Goal: Information Seeking & Learning: Learn about a topic

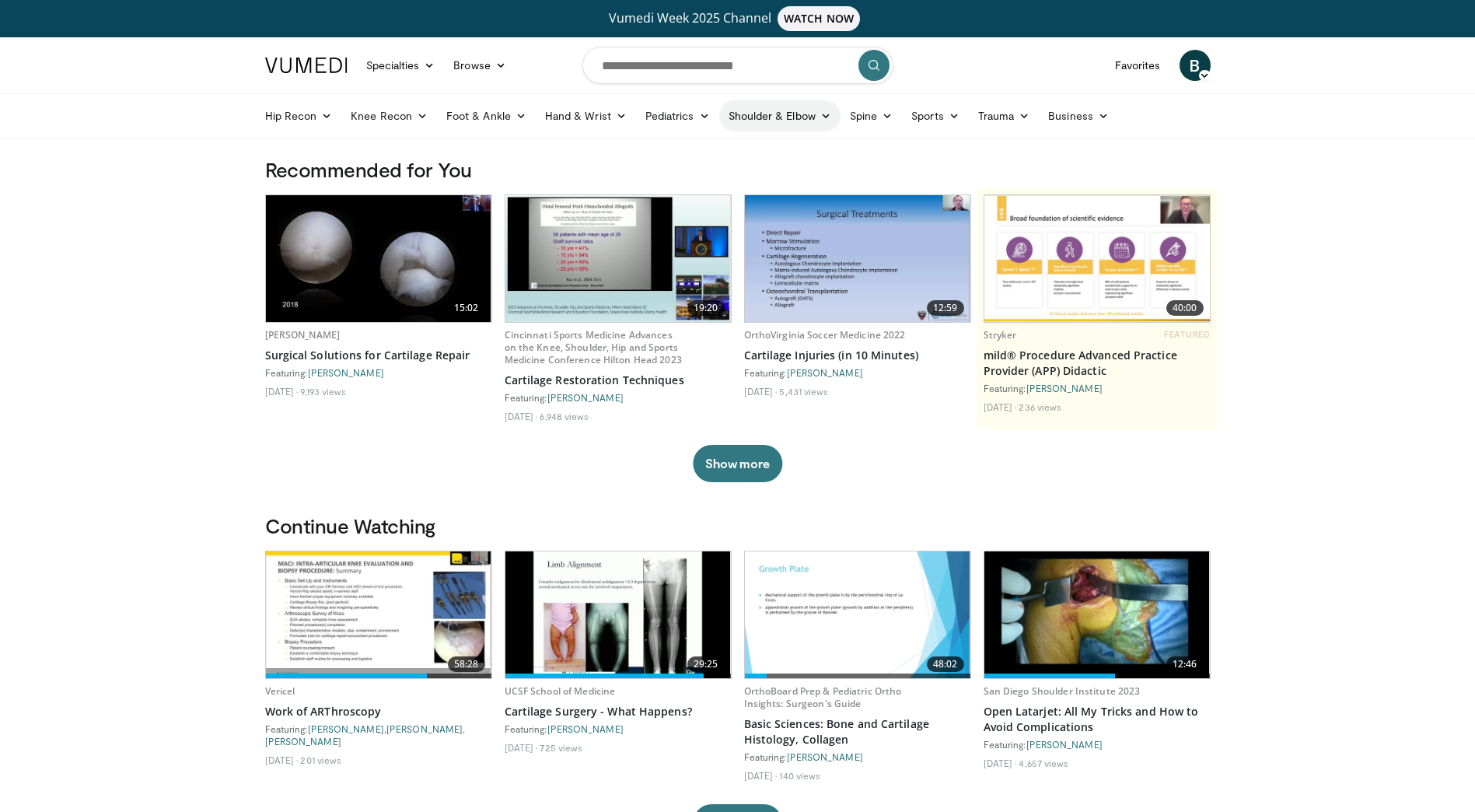
click at [822, 117] on icon at bounding box center [825, 116] width 11 height 11
click at [699, 175] on link "Shoulder" at bounding box center [746, 177] width 185 height 25
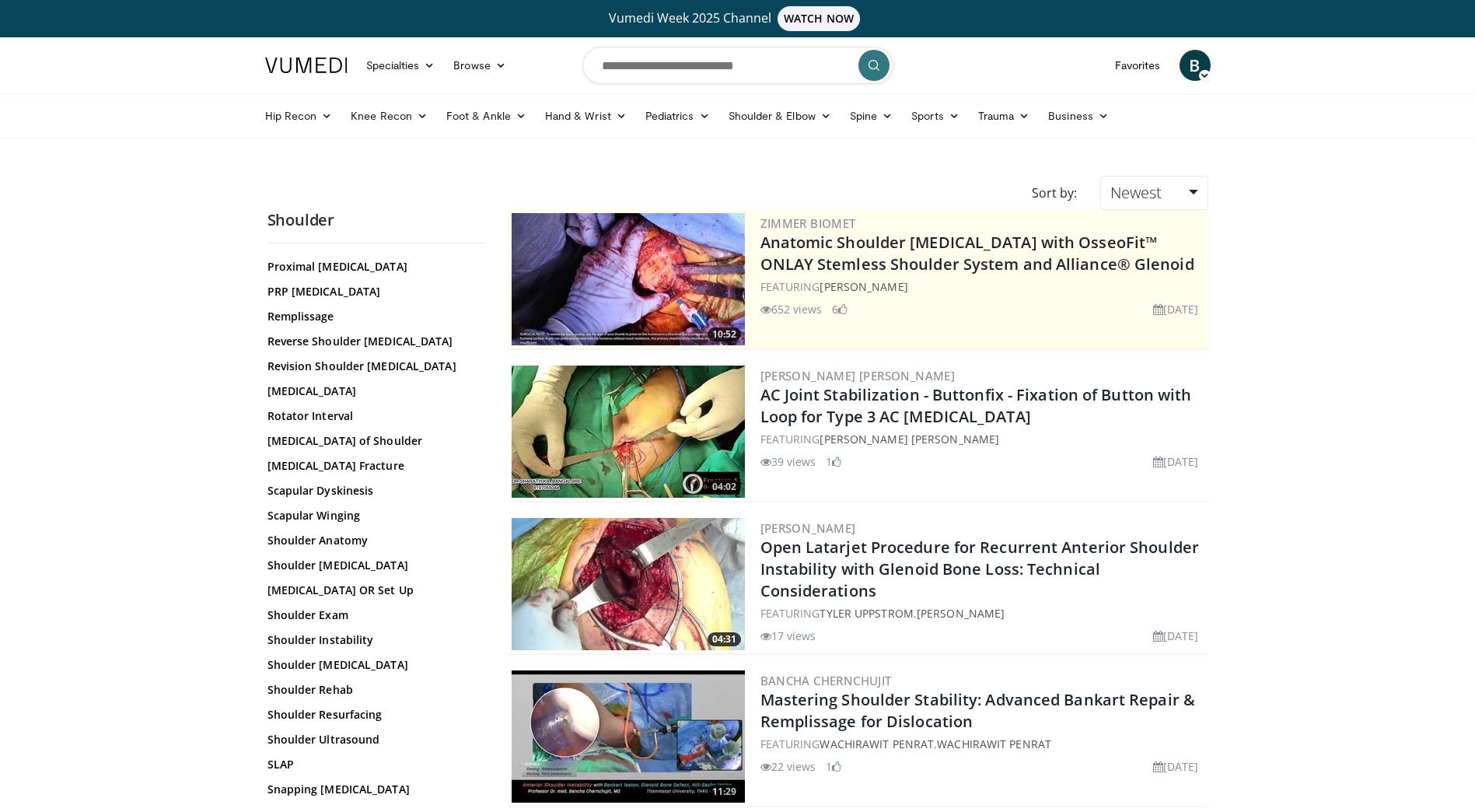
scroll to position [1488, 0]
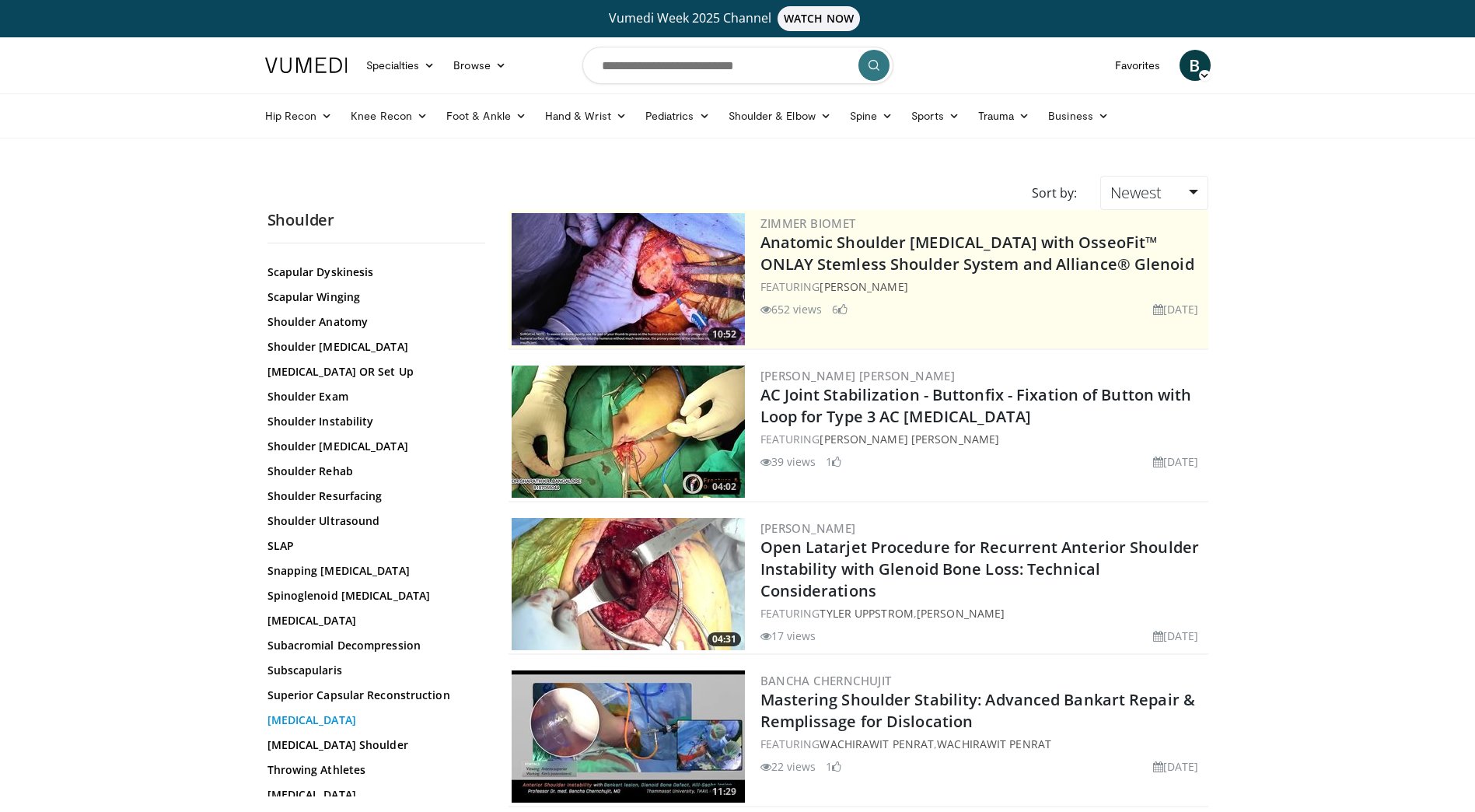
click at [333, 712] on link "Suprascapular Nerve" at bounding box center [372, 720] width 210 height 16
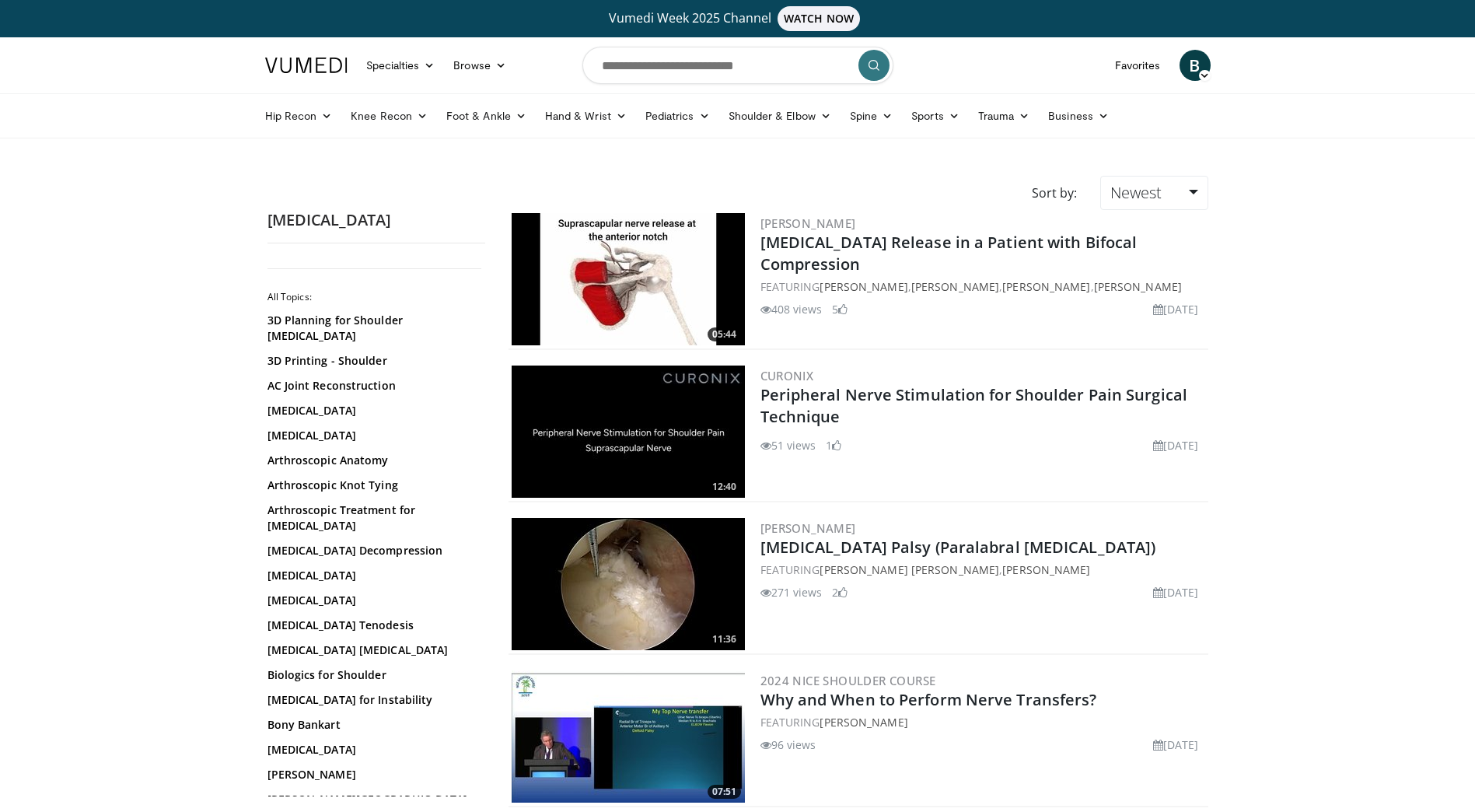
click at [693, 279] on img at bounding box center [629, 279] width 234 height 132
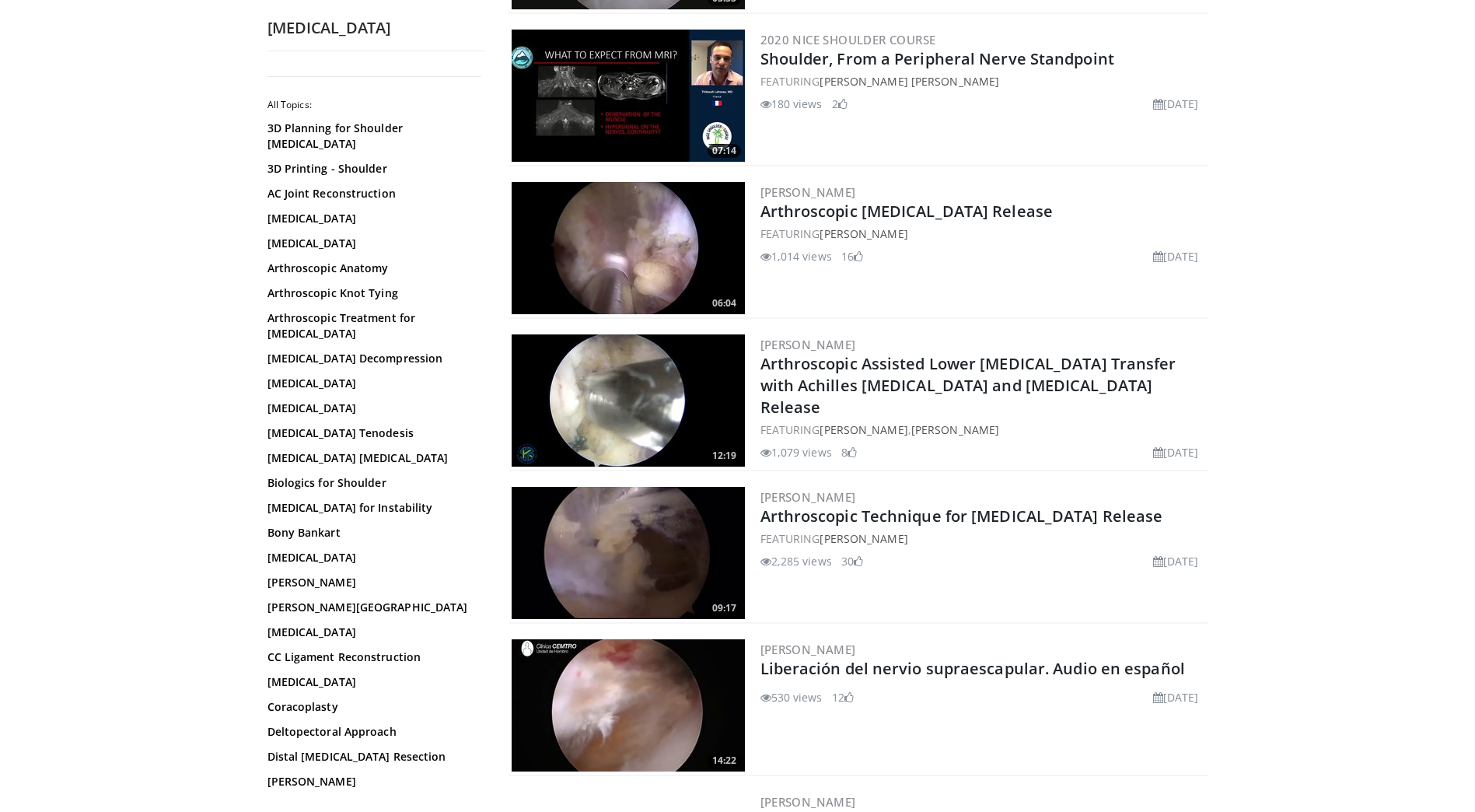
scroll to position [2099, 0]
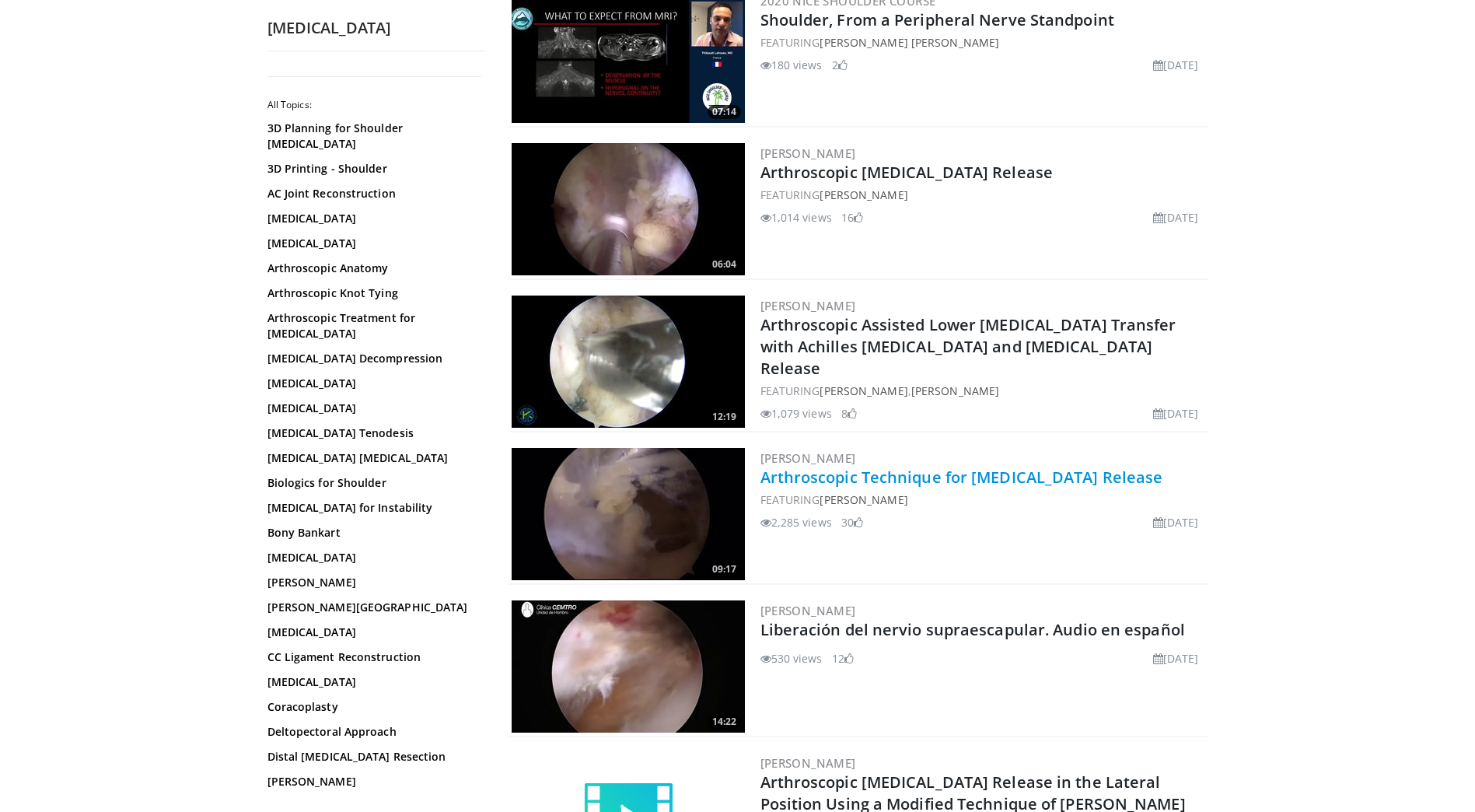
click at [867, 467] on link "Arthroscopic Technique for [MEDICAL_DATA] Release" at bounding box center [962, 477] width 403 height 21
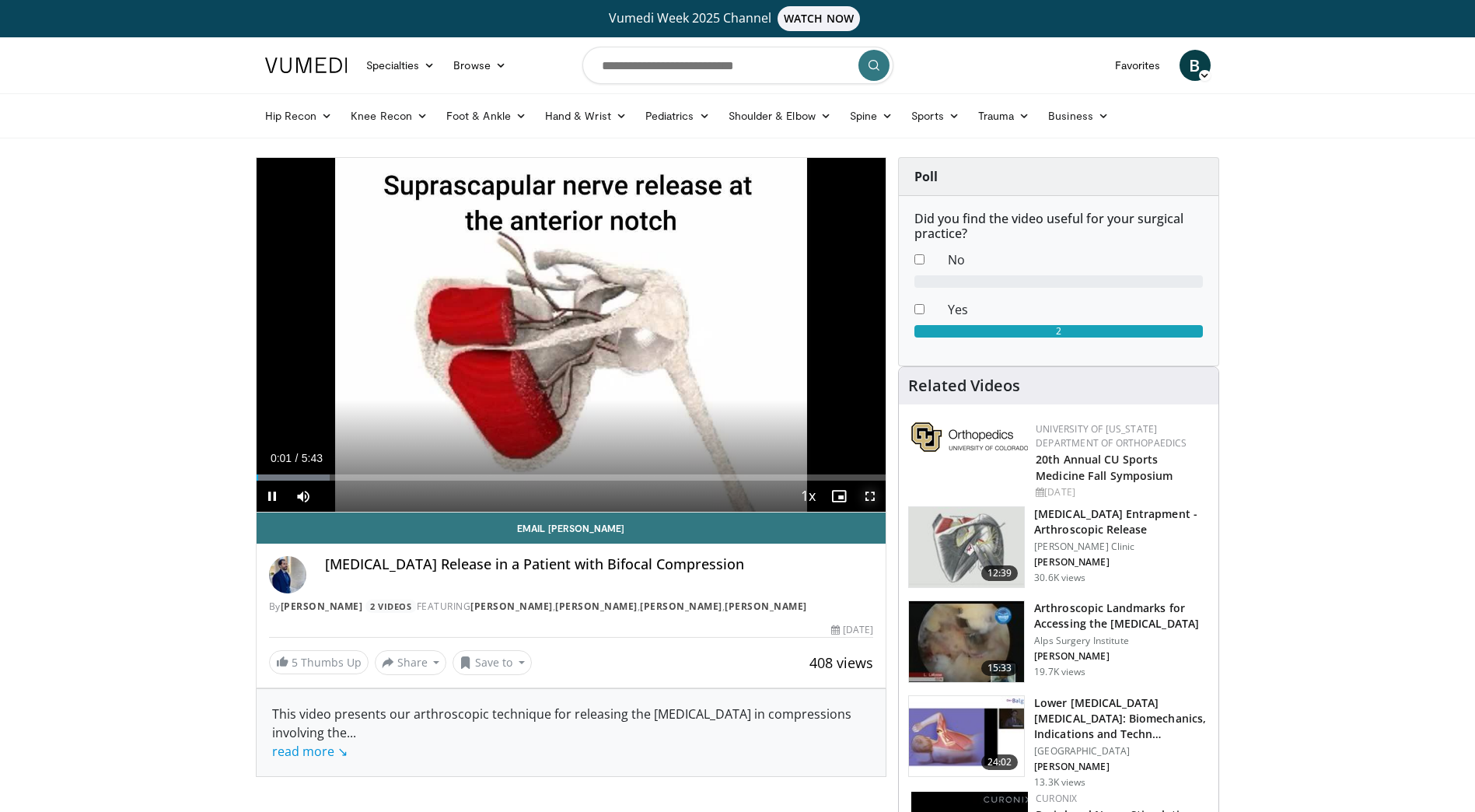
click at [873, 495] on span "Video Player" at bounding box center [869, 496] width 31 height 31
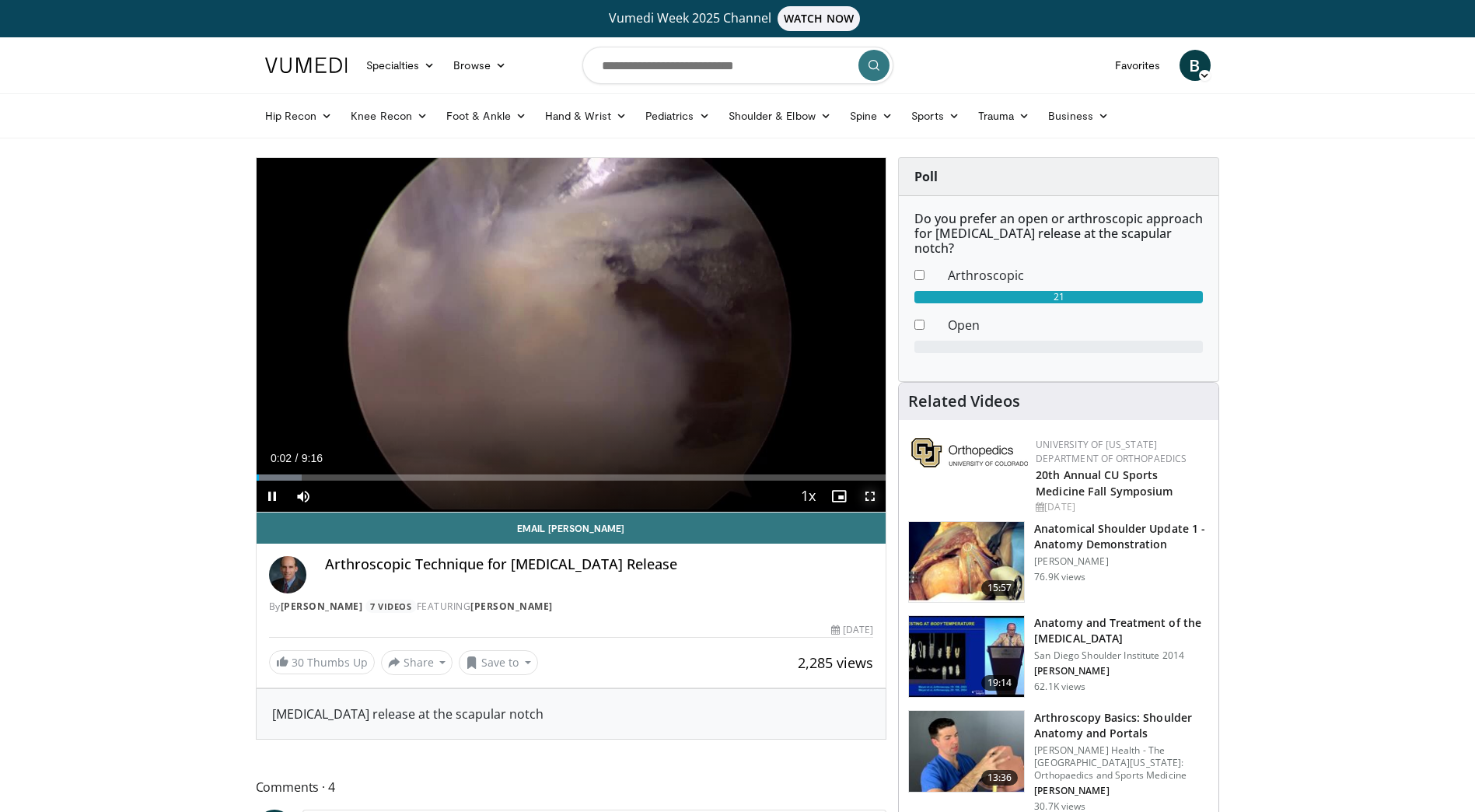
click at [872, 494] on span "Video Player" at bounding box center [869, 496] width 31 height 31
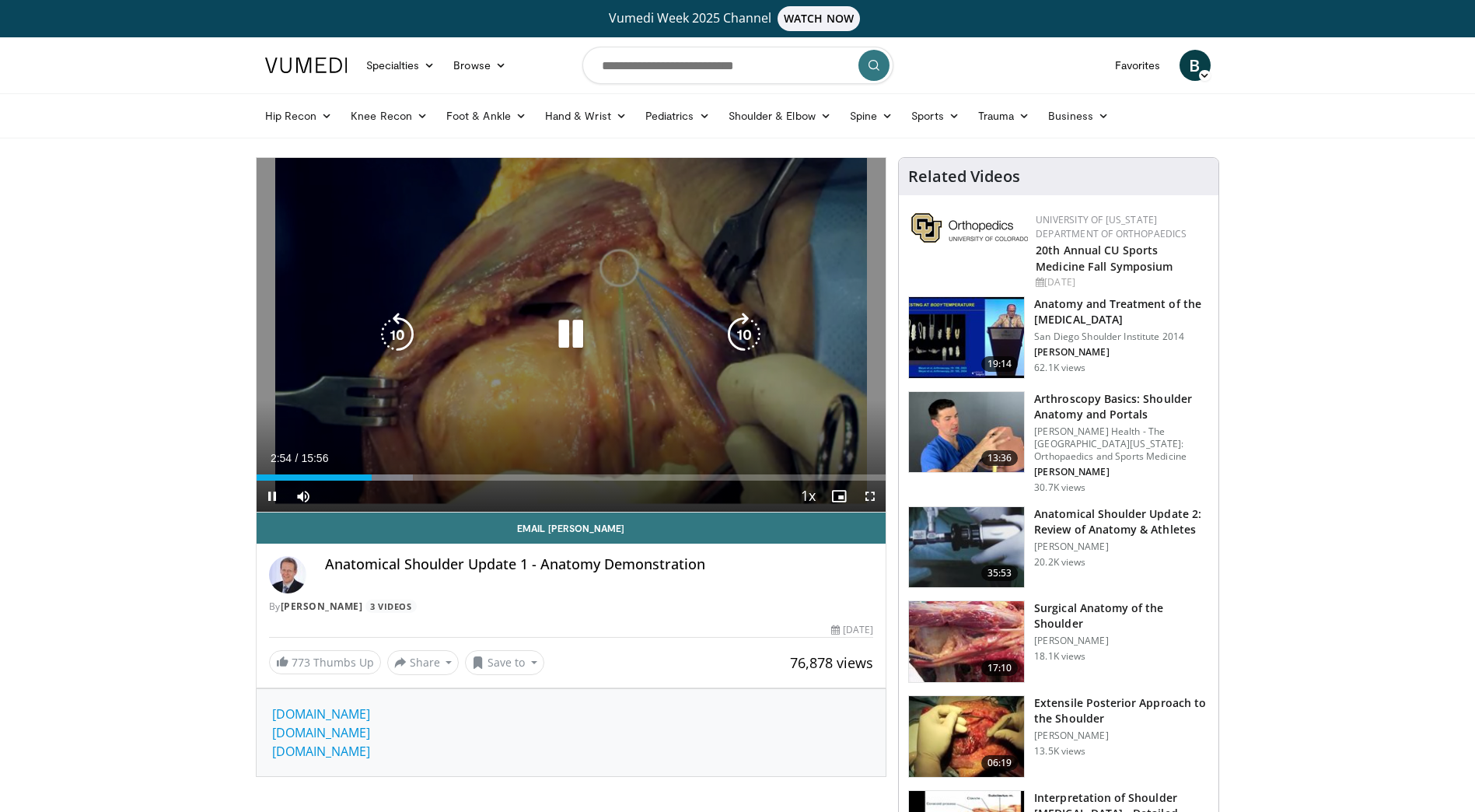
click at [574, 343] on icon "Video Player" at bounding box center [571, 334] width 44 height 44
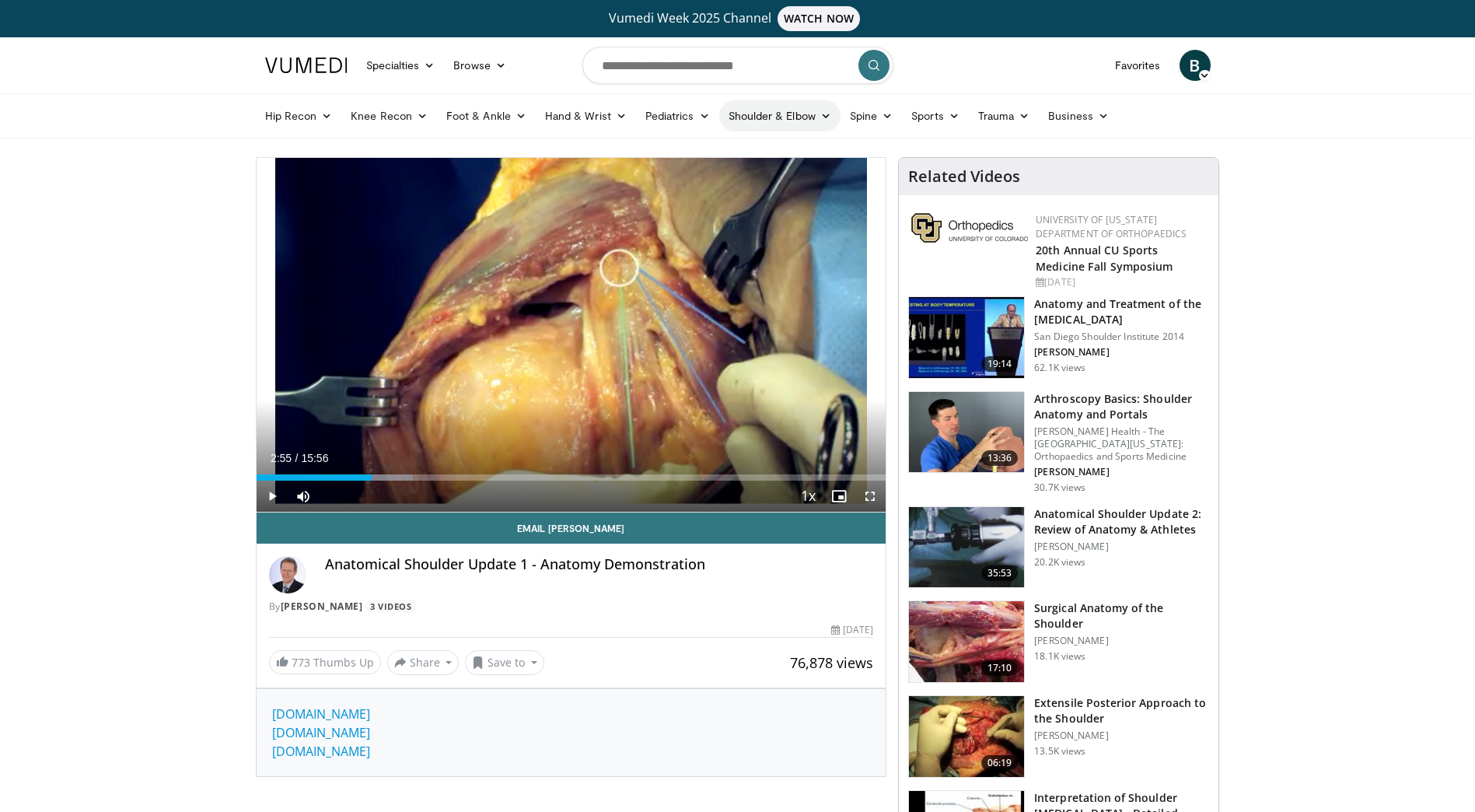
click at [822, 120] on icon at bounding box center [825, 116] width 11 height 11
click at [749, 182] on link "Shoulder" at bounding box center [746, 177] width 185 height 25
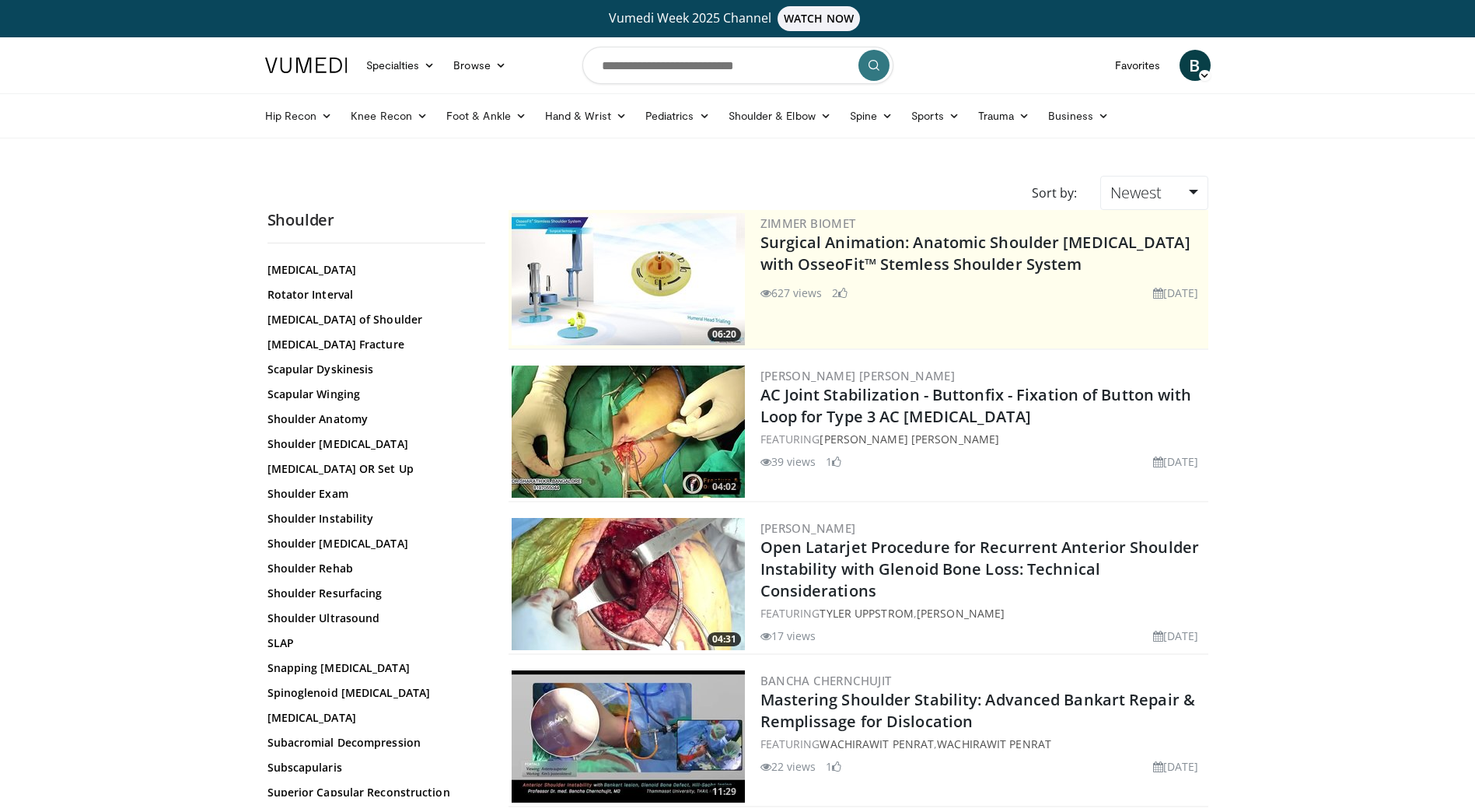
scroll to position [1488, 0]
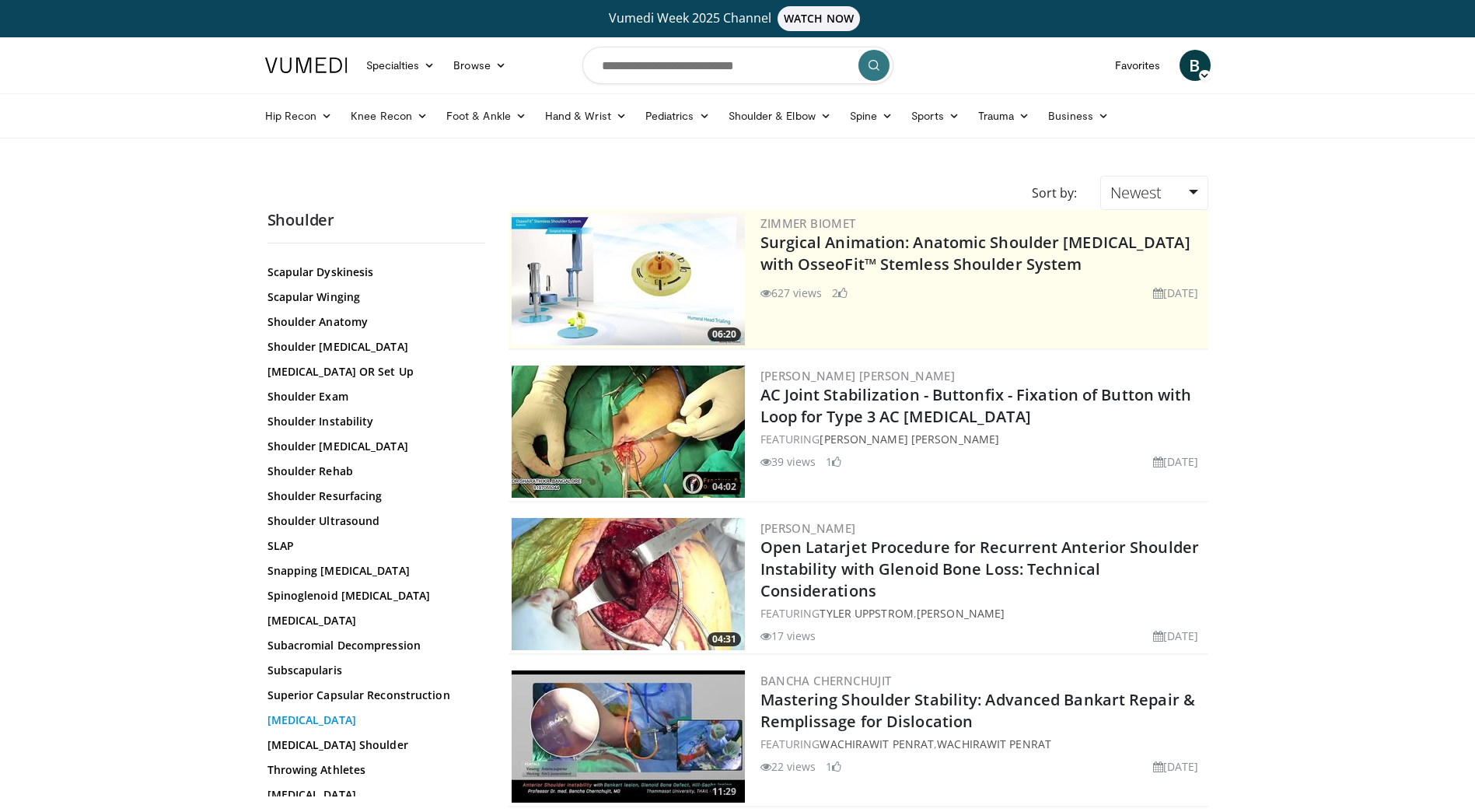
click at [312, 712] on link "Suprascapular Nerve" at bounding box center [372, 720] width 210 height 16
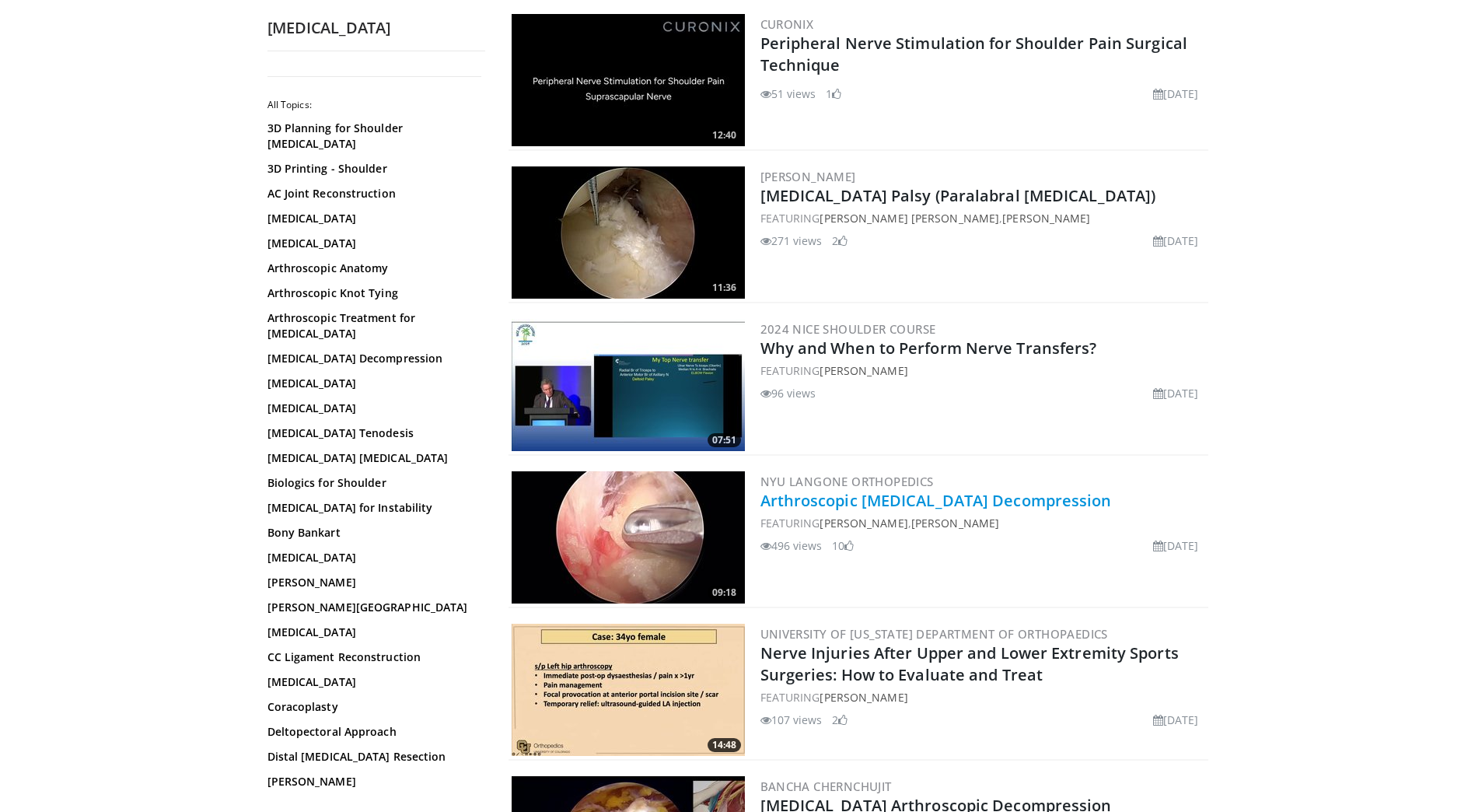
scroll to position [389, 0]
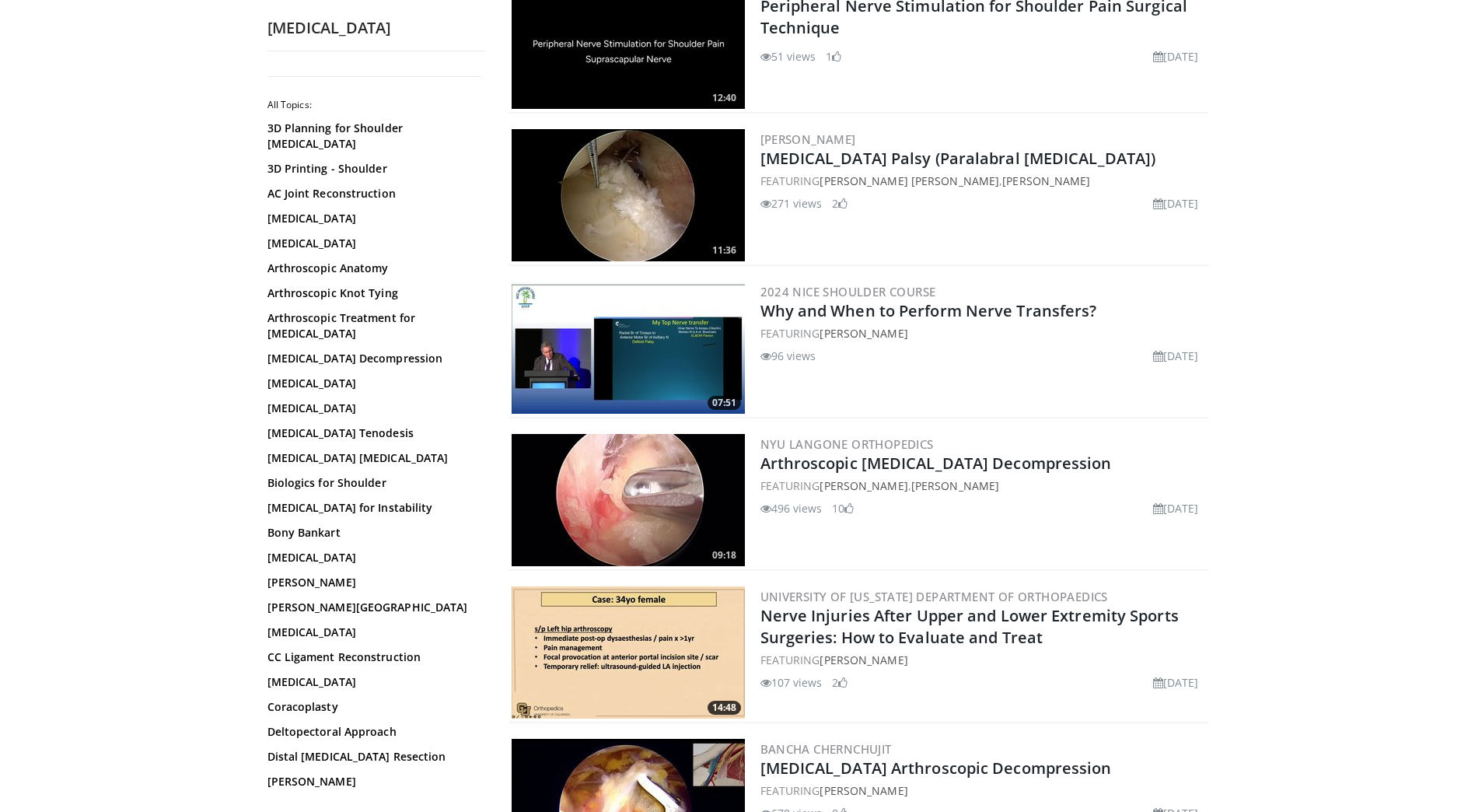
click at [687, 484] on img at bounding box center [629, 500] width 234 height 132
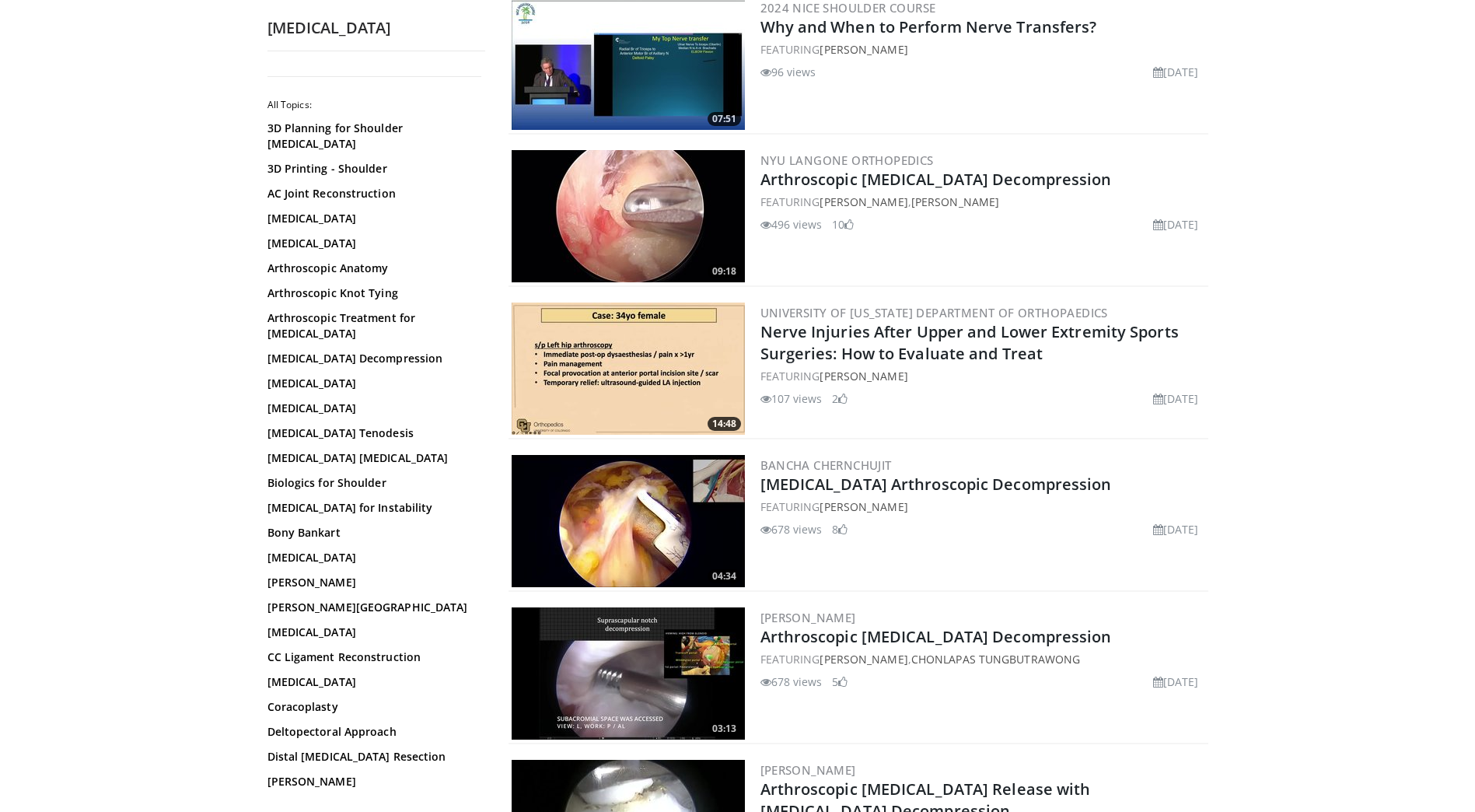
scroll to position [699, 0]
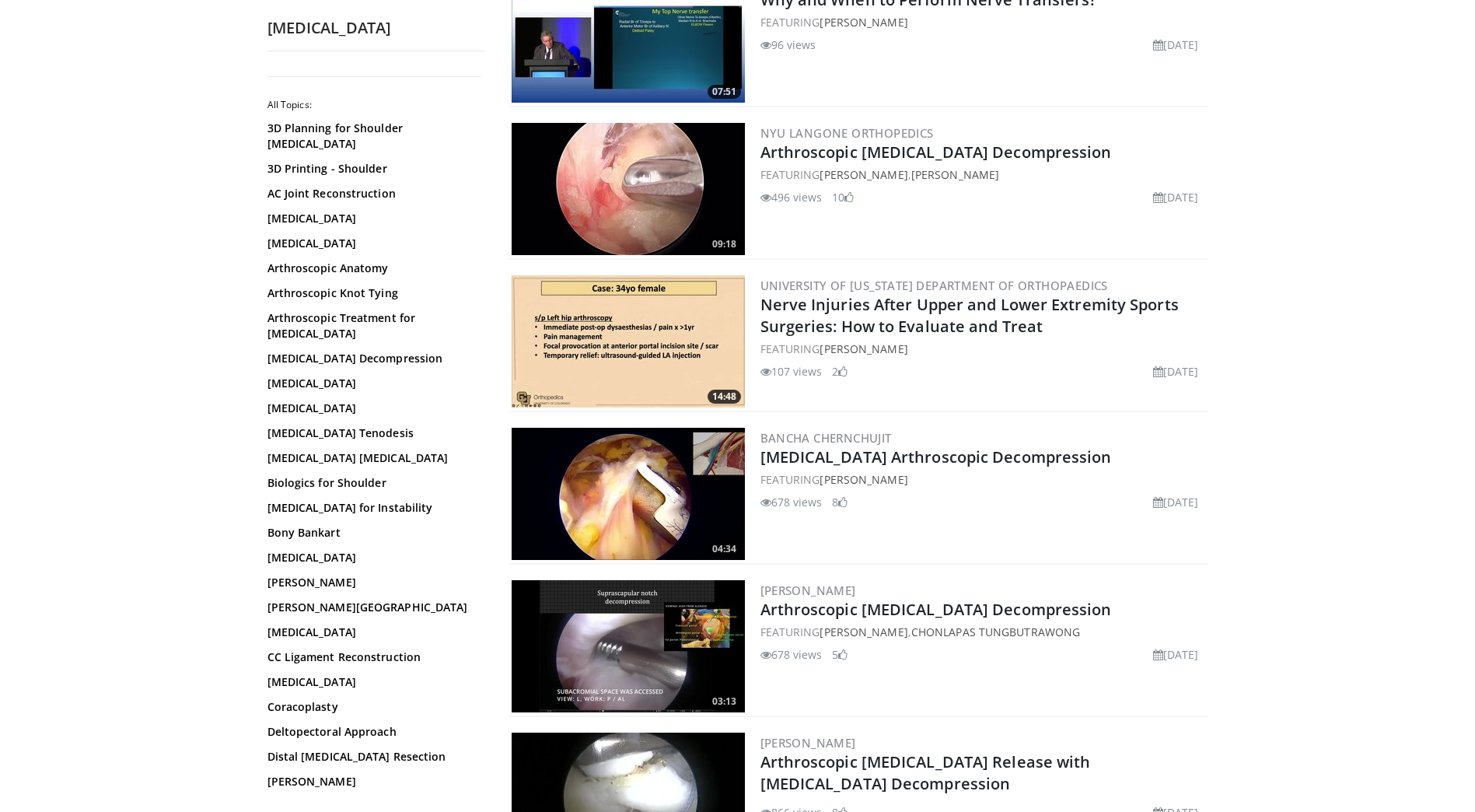
click at [644, 649] on img at bounding box center [629, 645] width 234 height 132
click at [623, 523] on img at bounding box center [629, 494] width 234 height 132
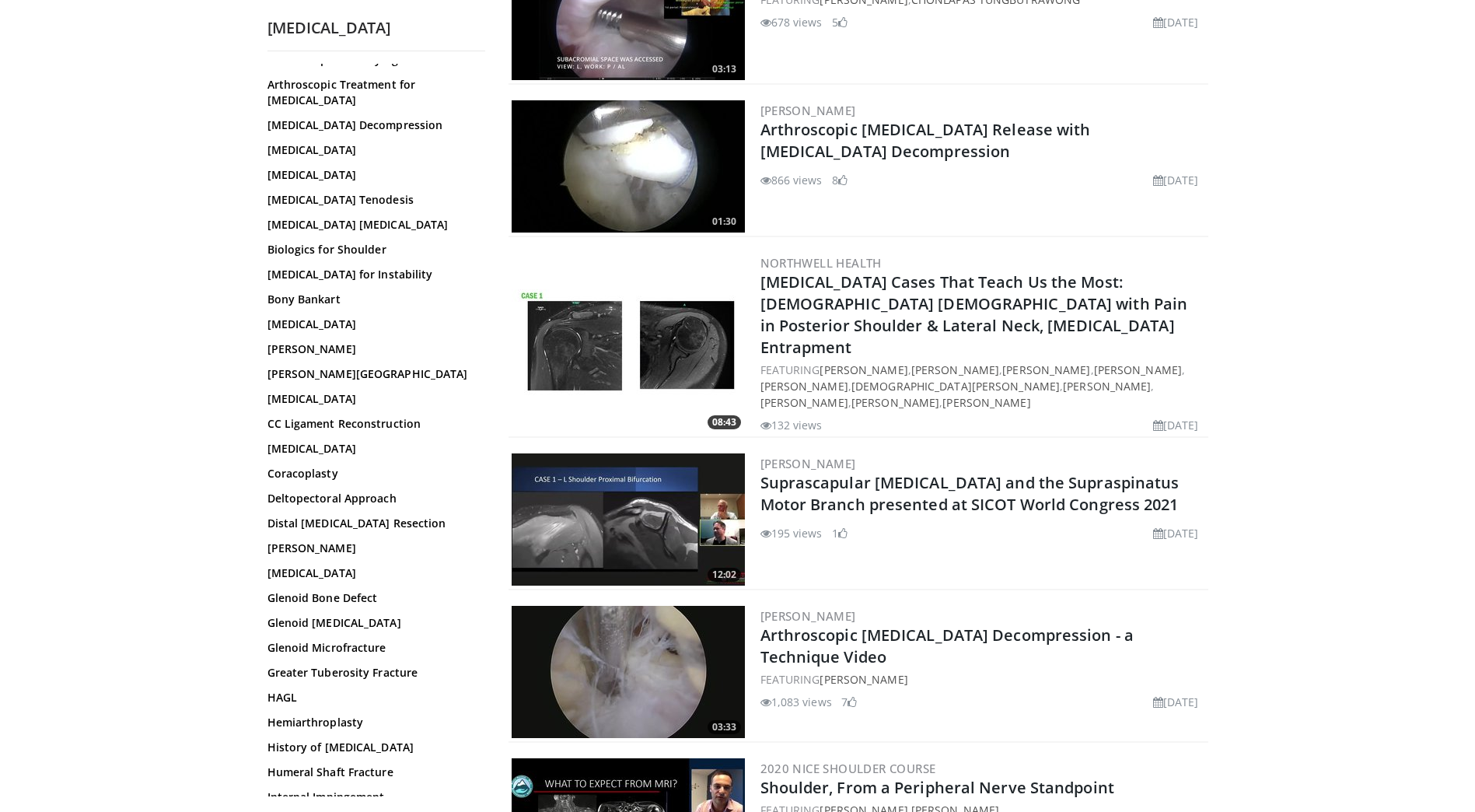
scroll to position [1400, 0]
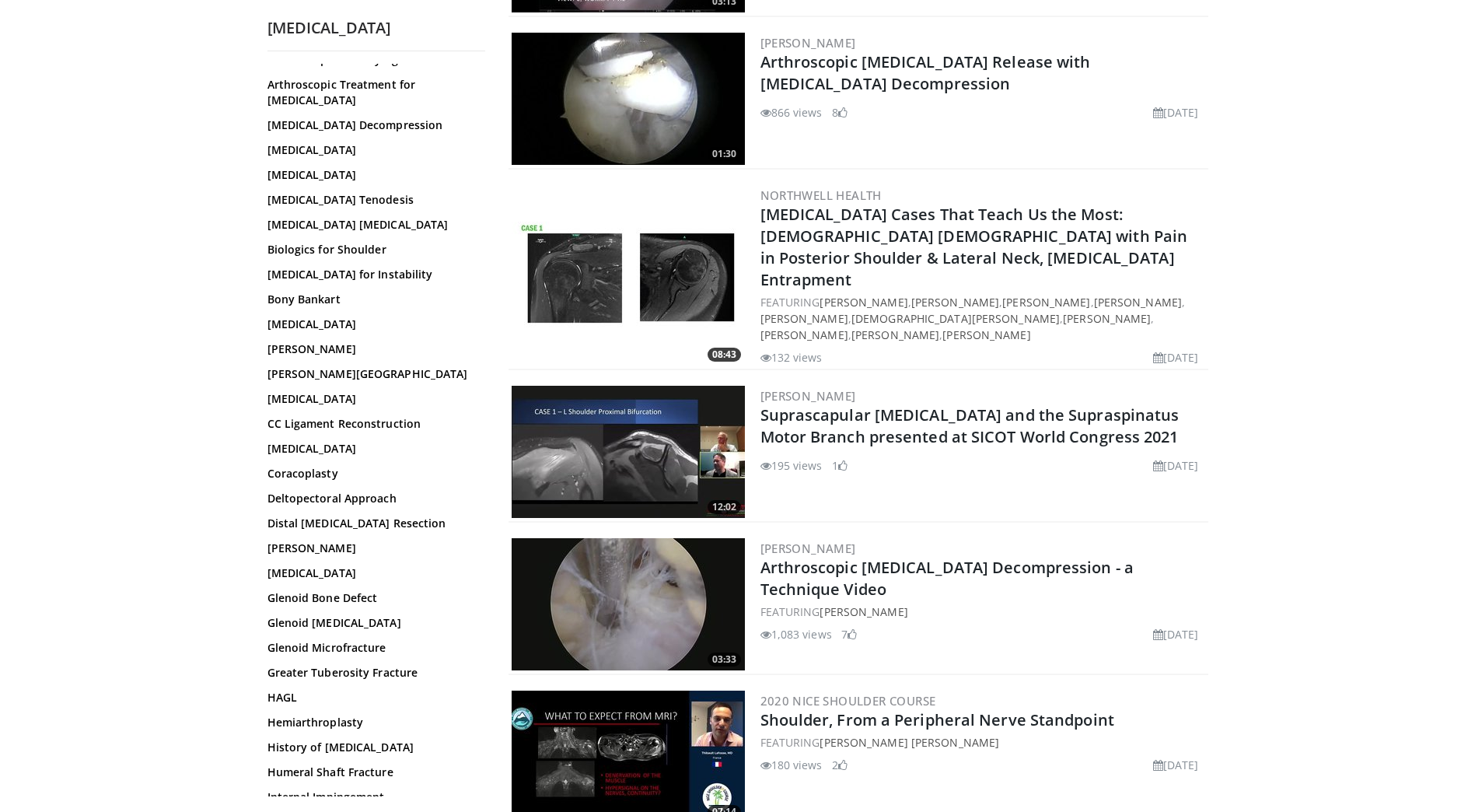
click at [647, 589] on img at bounding box center [629, 604] width 234 height 132
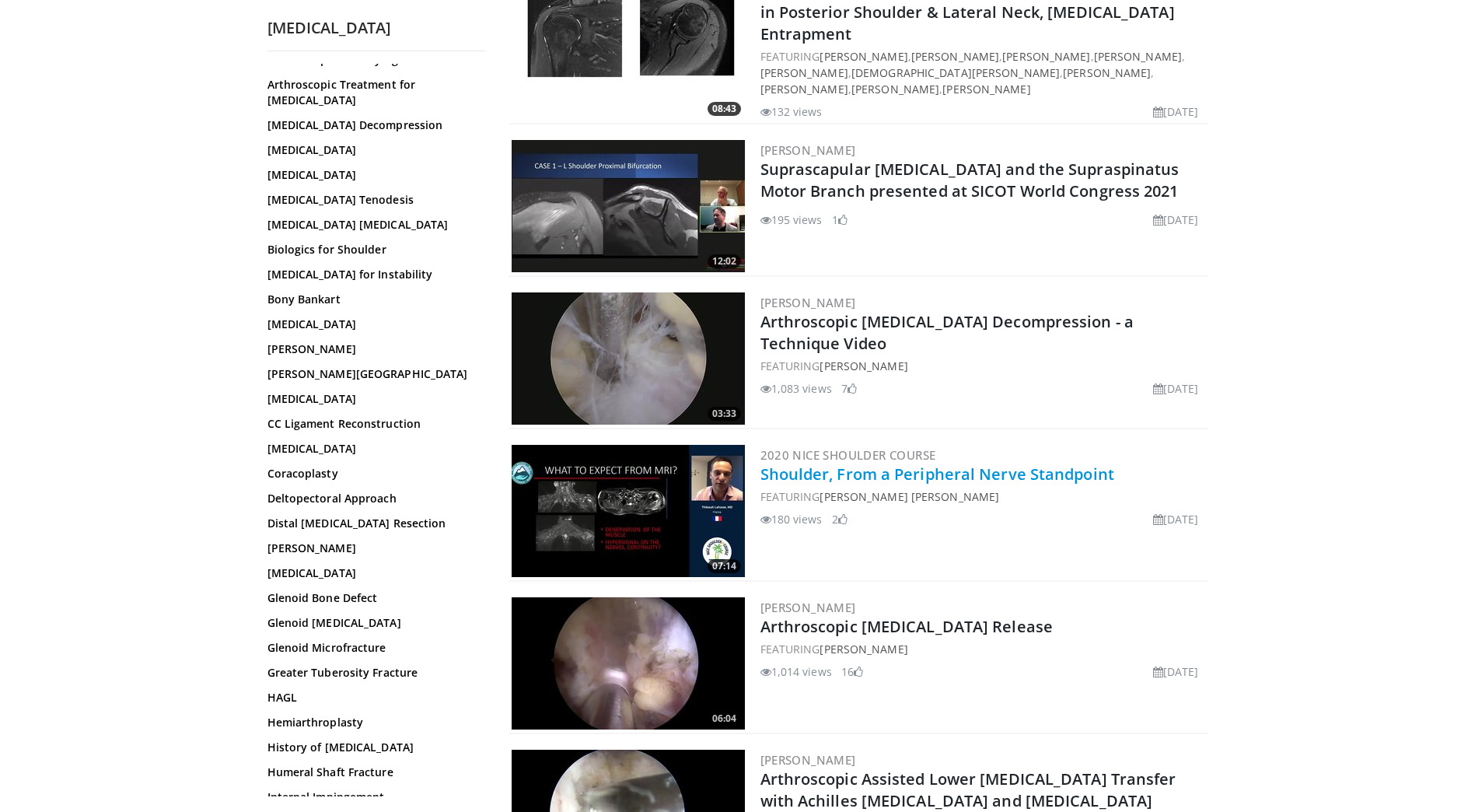
scroll to position [1710, 0]
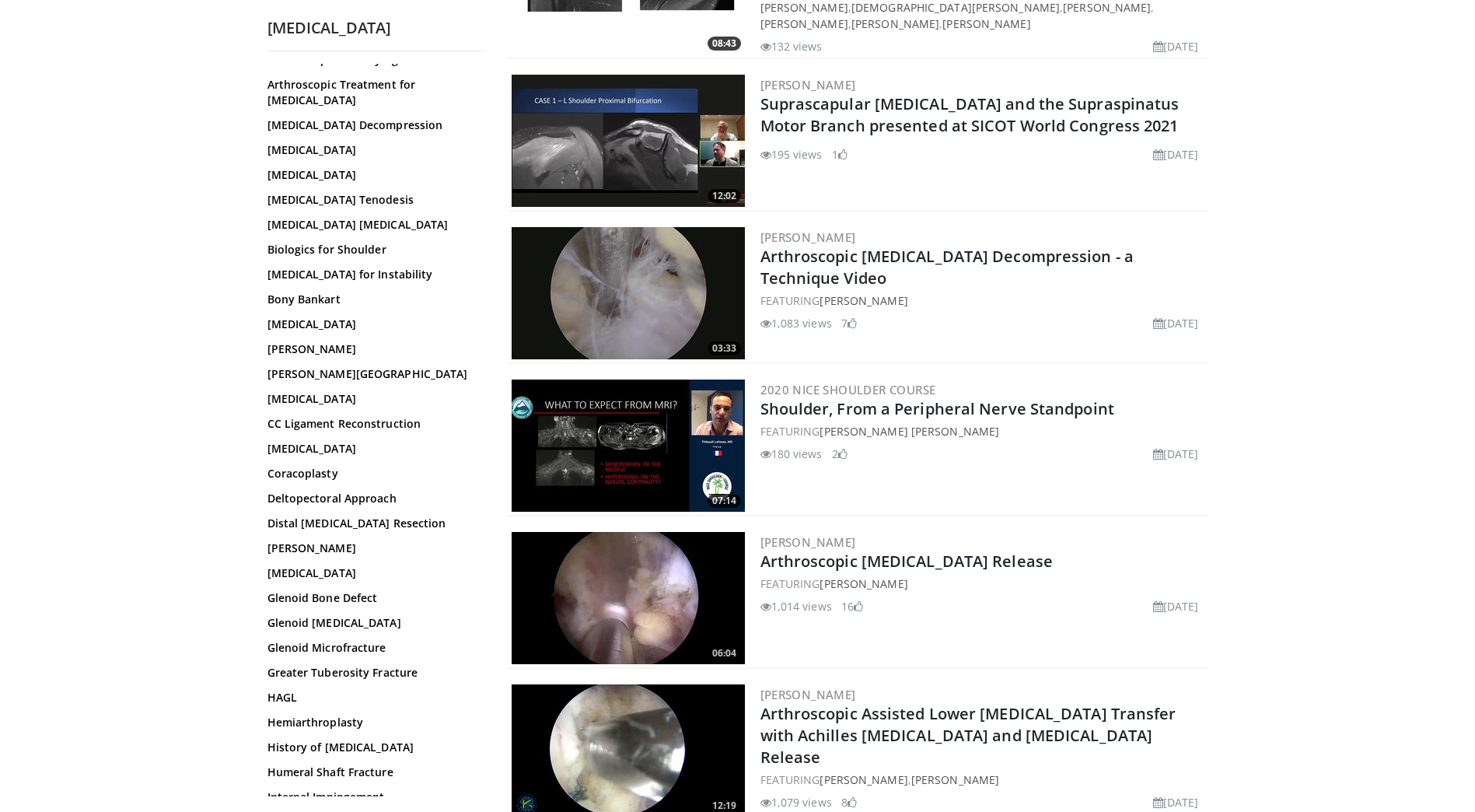
click at [661, 571] on img at bounding box center [629, 598] width 234 height 132
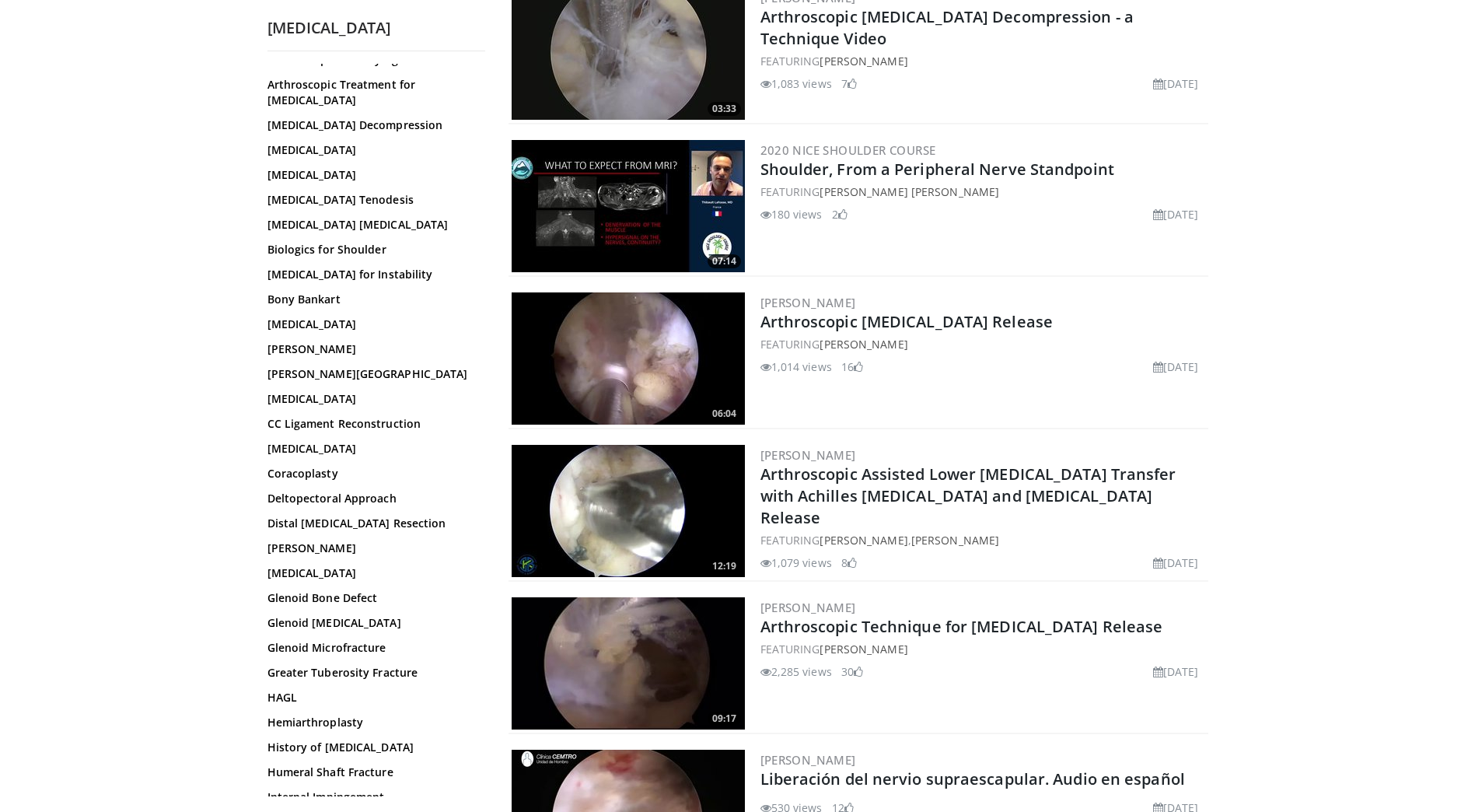
scroll to position [2099, 0]
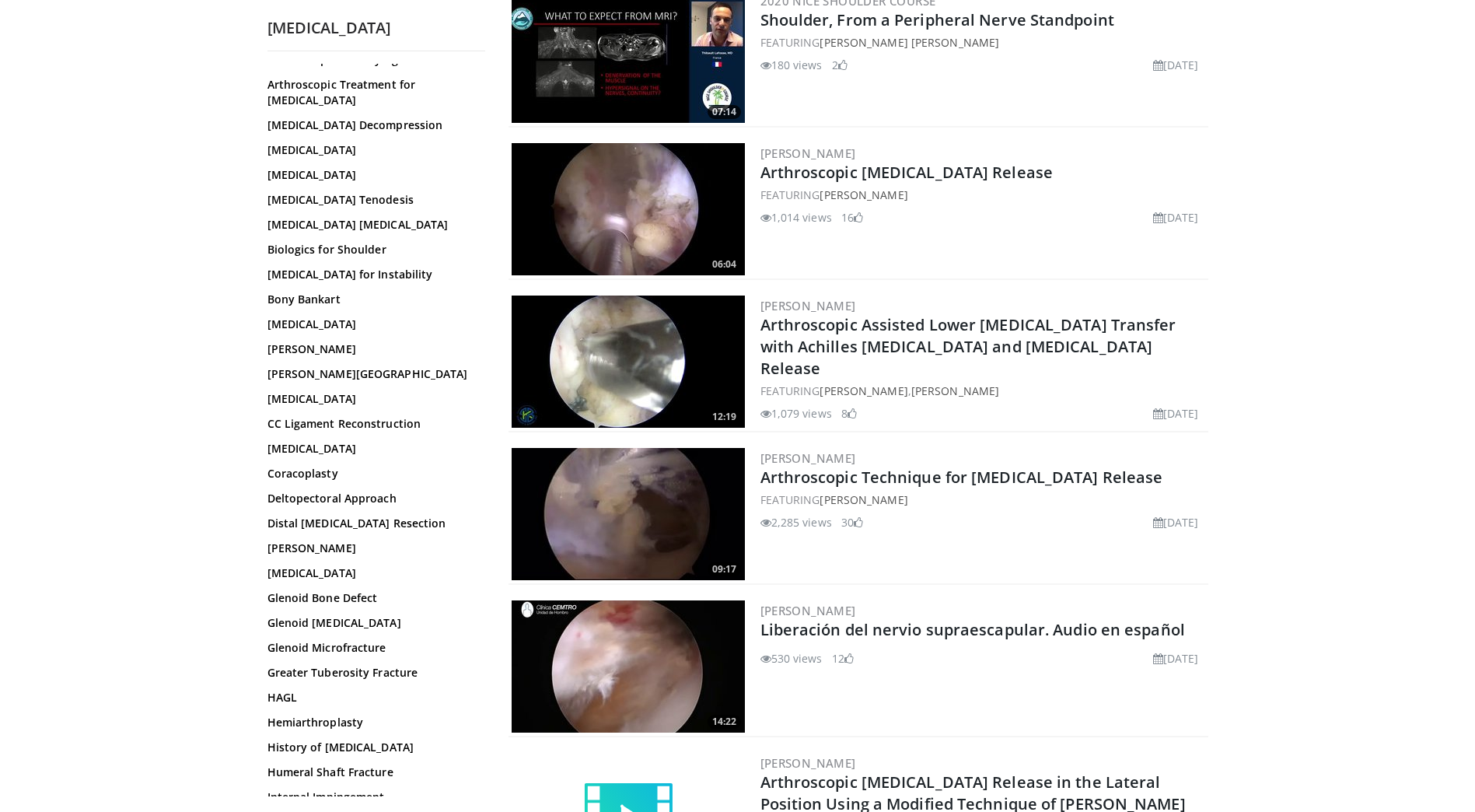
click at [668, 482] on img at bounding box center [629, 514] width 234 height 132
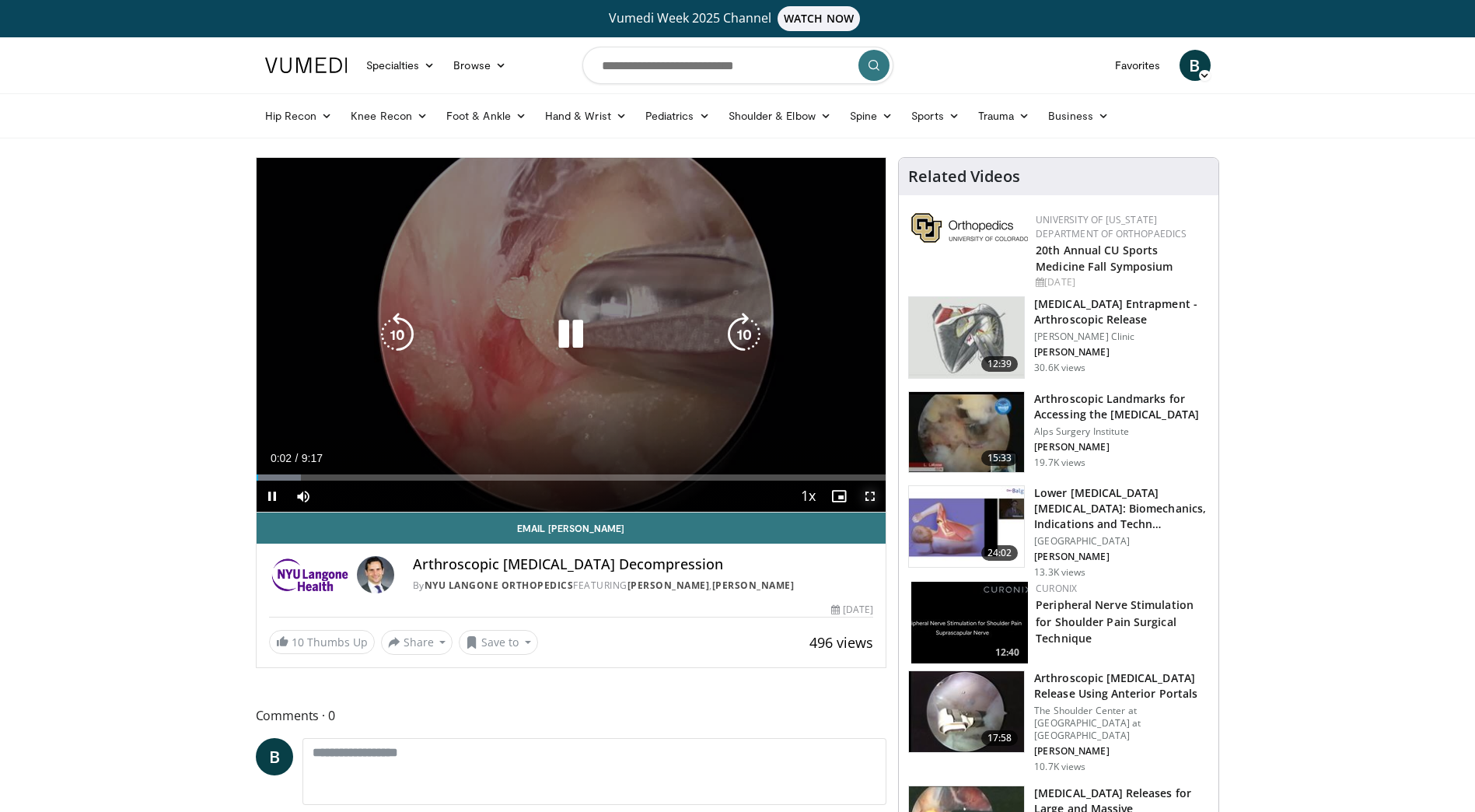
drag, startPoint x: 870, startPoint y: 494, endPoint x: 946, endPoint y: 592, distance: 124.0
click at [870, 494] on span "Video Player" at bounding box center [869, 496] width 31 height 31
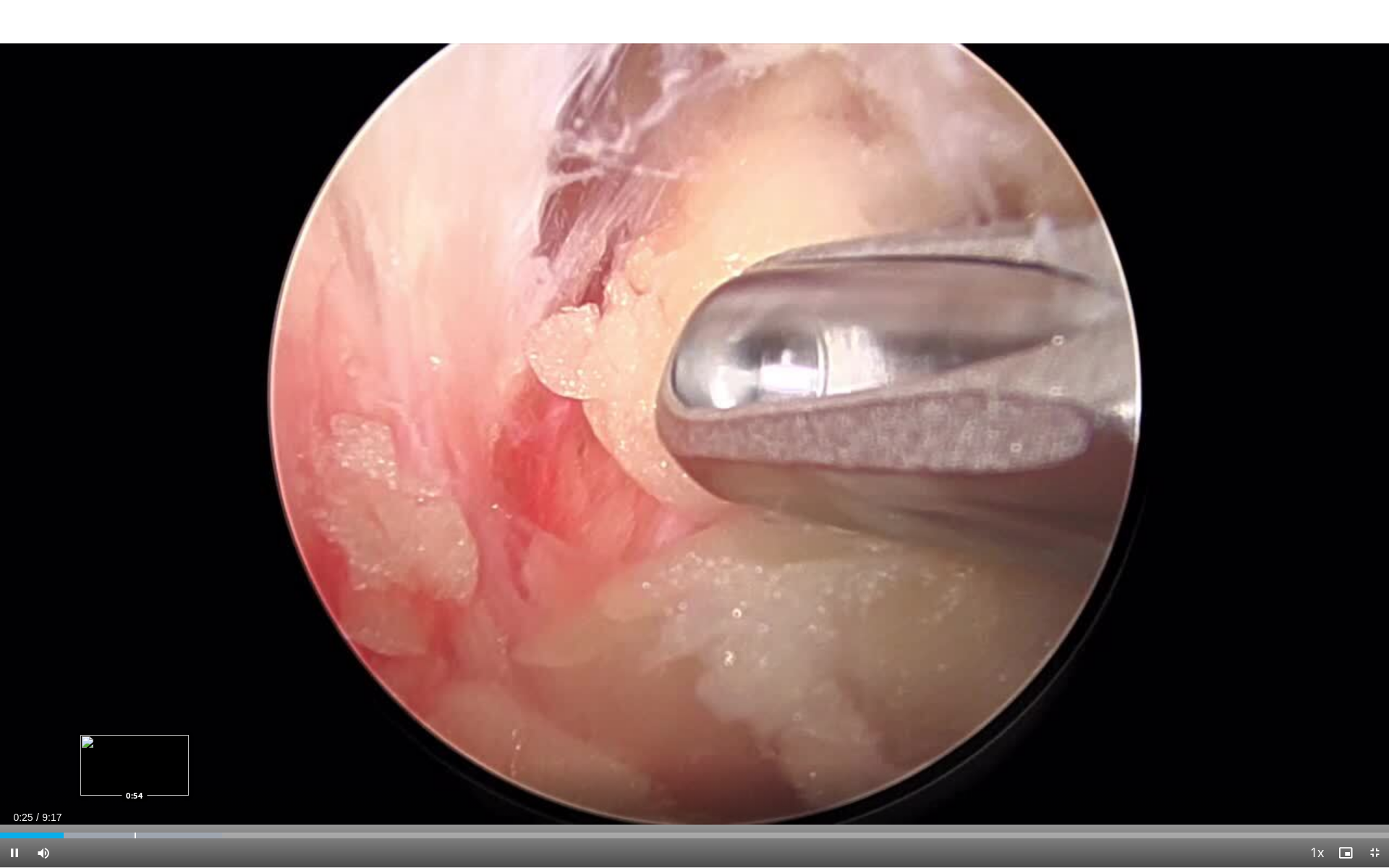
click at [135, 755] on div "Progress Bar" at bounding box center [136, 836] width 2 height 6
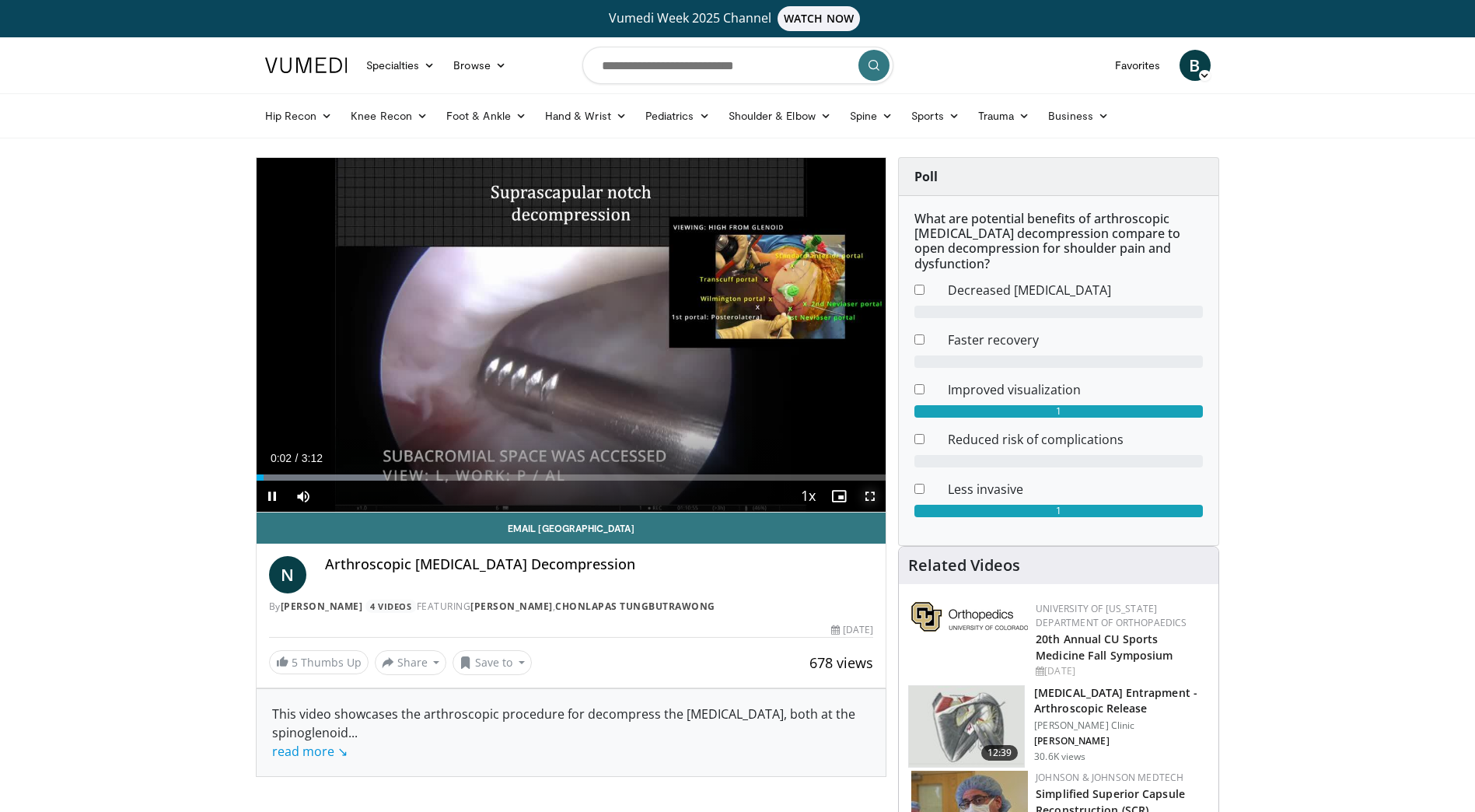
click at [872, 498] on span "Video Player" at bounding box center [869, 496] width 31 height 31
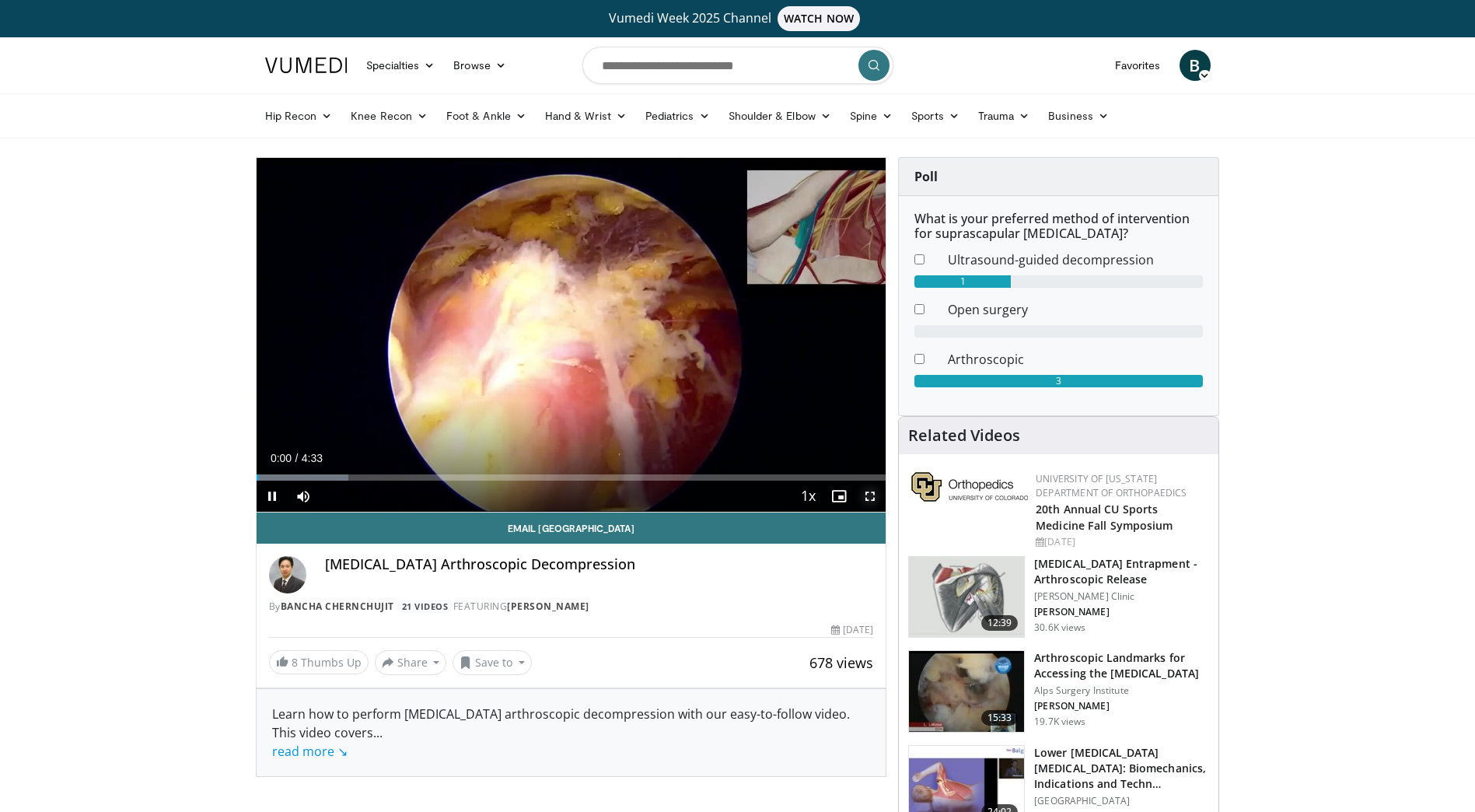
click at [874, 495] on span "Video Player" at bounding box center [869, 496] width 31 height 31
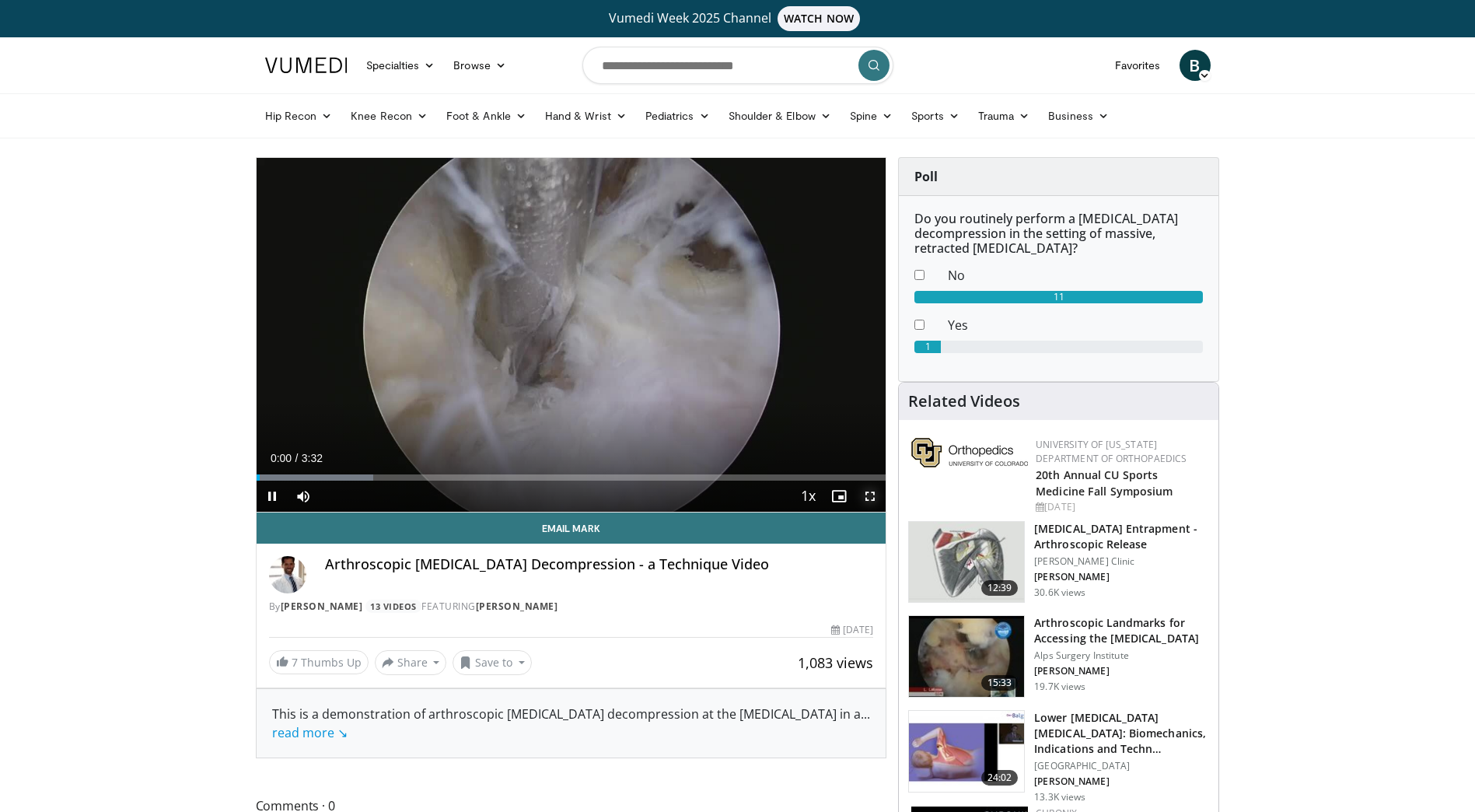
click at [868, 494] on span "Video Player" at bounding box center [869, 496] width 31 height 31
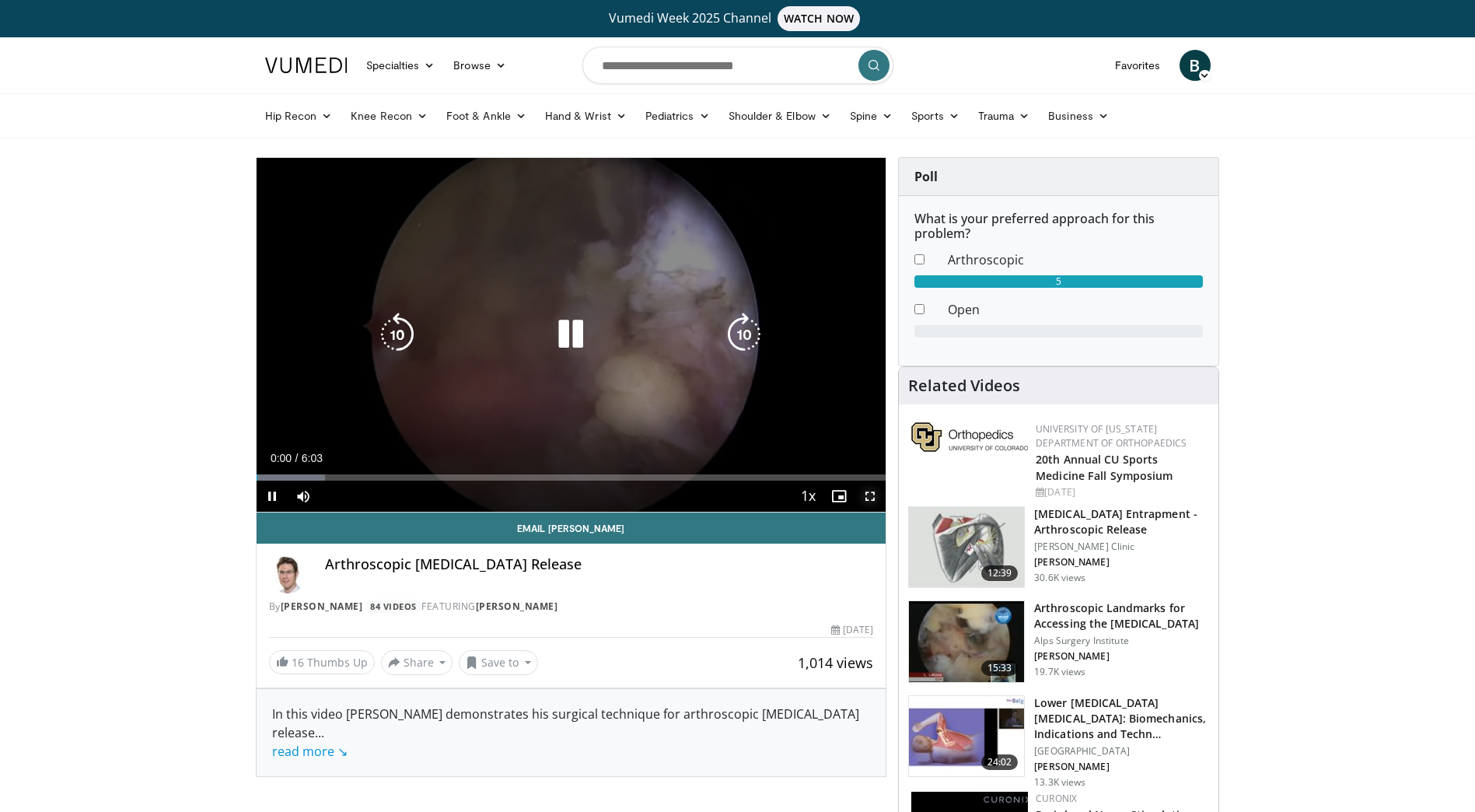
drag, startPoint x: 868, startPoint y: 496, endPoint x: 876, endPoint y: 587, distance: 91.4
click at [868, 496] on span "Video Player" at bounding box center [869, 496] width 31 height 31
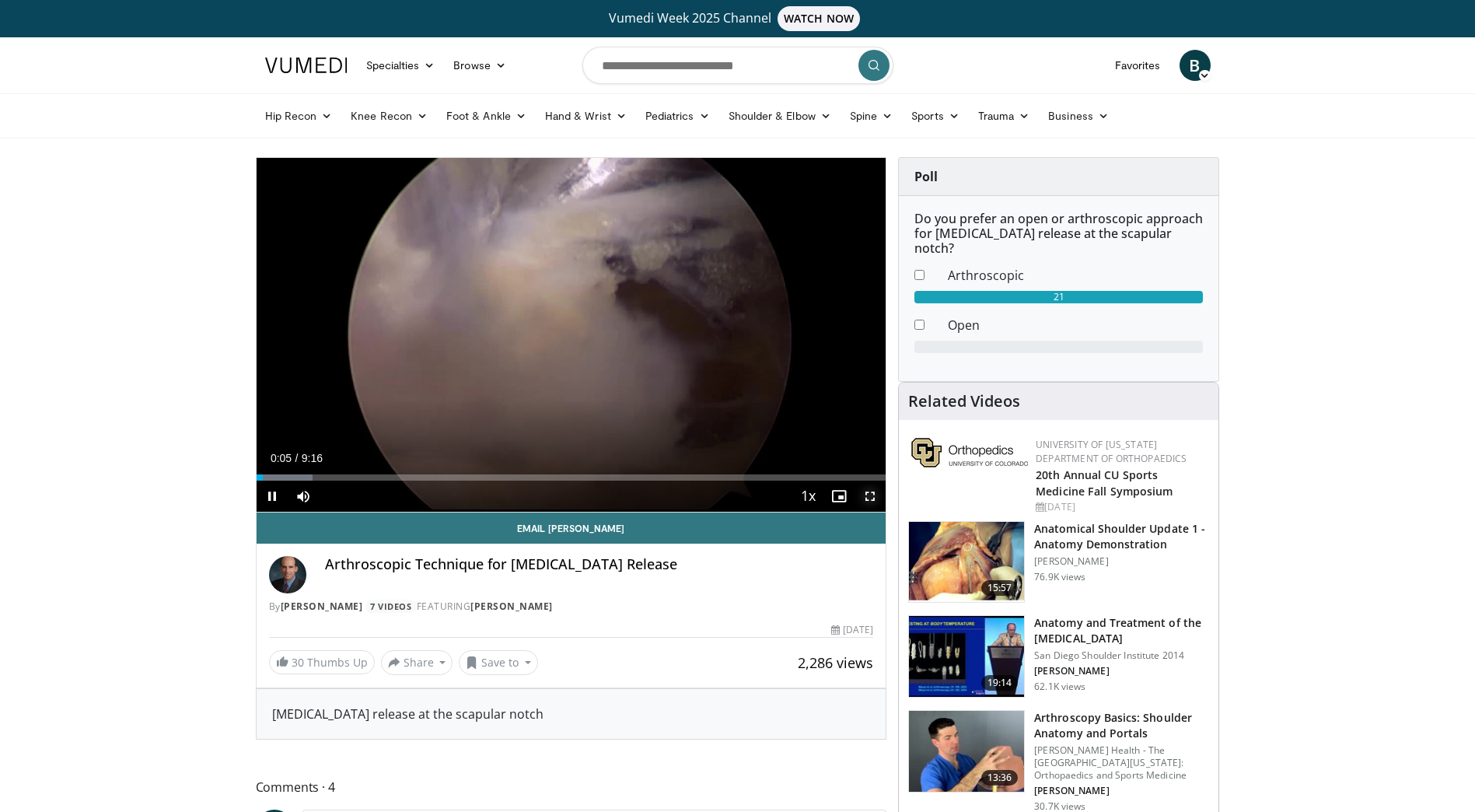
click at [872, 496] on span "Video Player" at bounding box center [869, 496] width 31 height 31
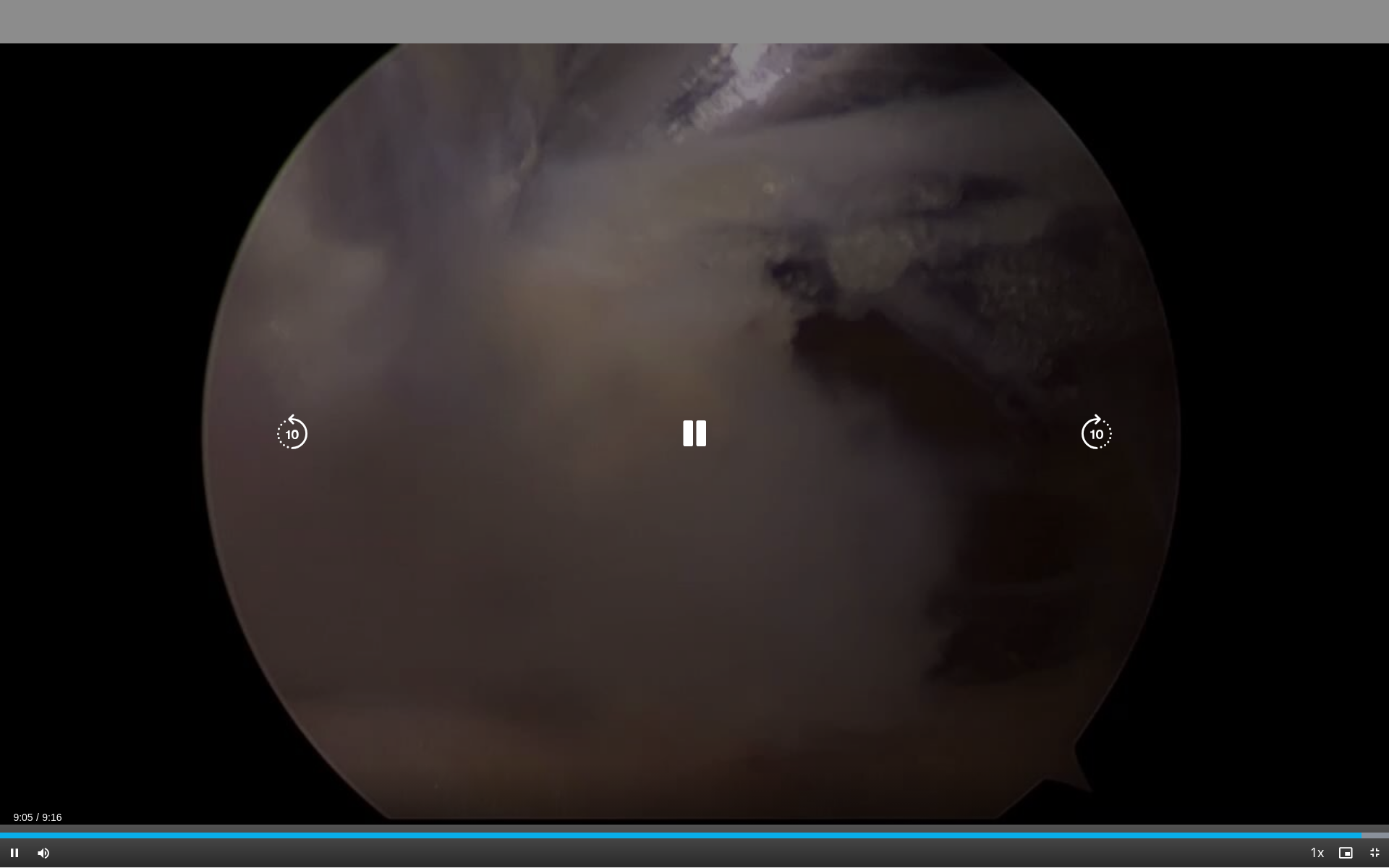
click at [687, 436] on icon "Video Player" at bounding box center [694, 434] width 41 height 41
click at [199, 132] on div "10 seconds Tap to unmute" at bounding box center [694, 434] width 1389 height 867
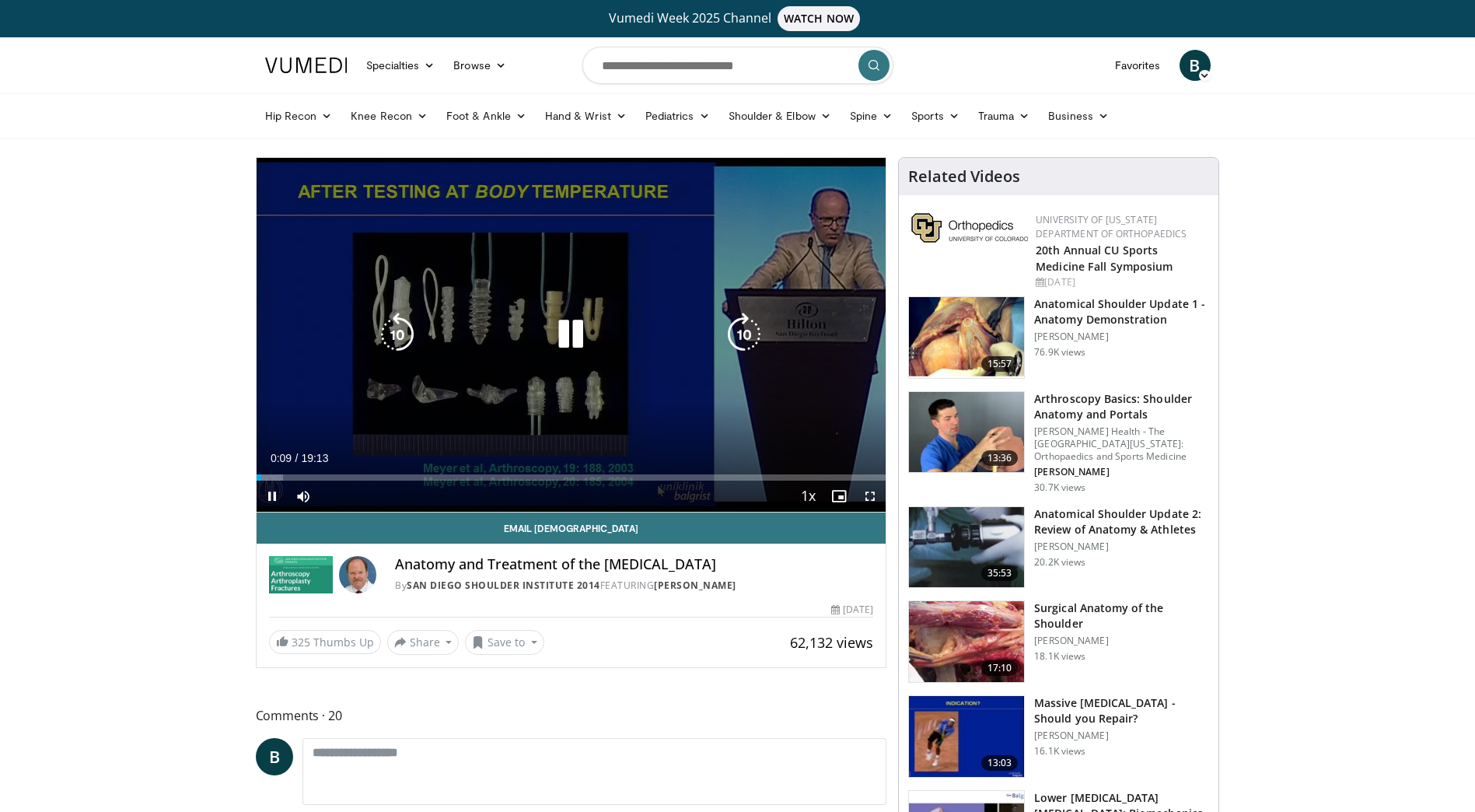
click at [566, 336] on icon "Video Player" at bounding box center [571, 334] width 44 height 44
